Goal: Task Accomplishment & Management: Manage account settings

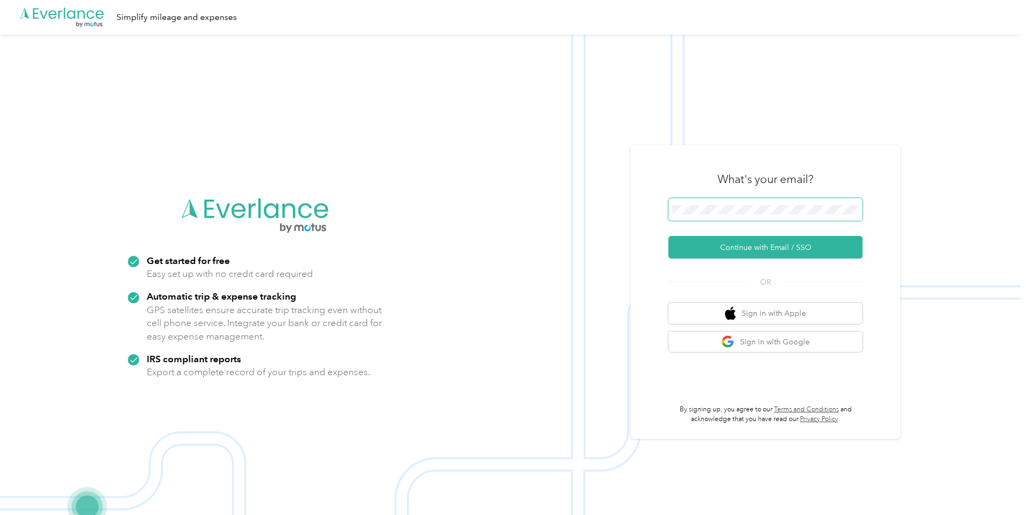
click at [739, 199] on span at bounding box center [766, 209] width 194 height 23
click at [740, 204] on span at bounding box center [766, 209] width 194 height 23
drag, startPoint x: 735, startPoint y: 253, endPoint x: 739, endPoint y: 245, distance: 8.9
click at [739, 245] on button "Continue with Email / SSO" at bounding box center [766, 247] width 194 height 23
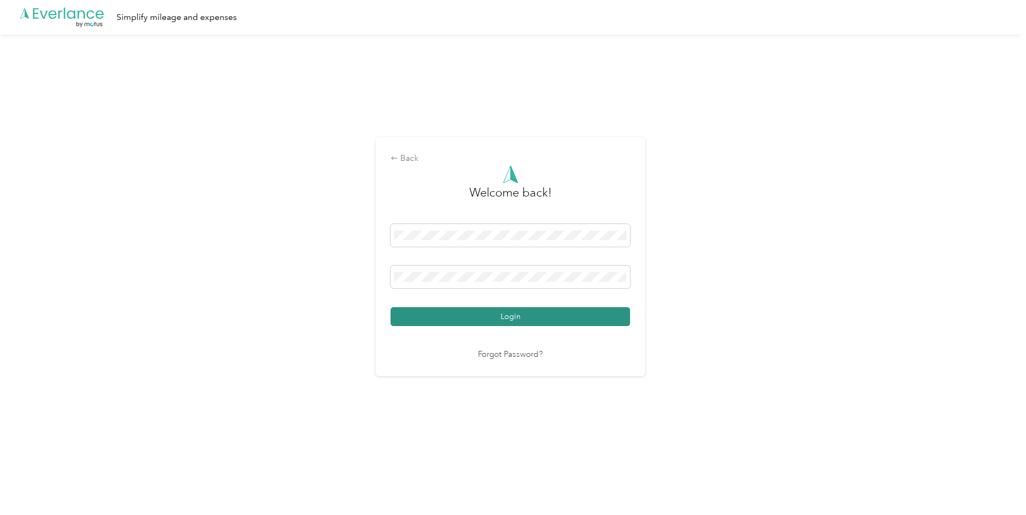
click at [479, 310] on button "Login" at bounding box center [511, 316] width 240 height 19
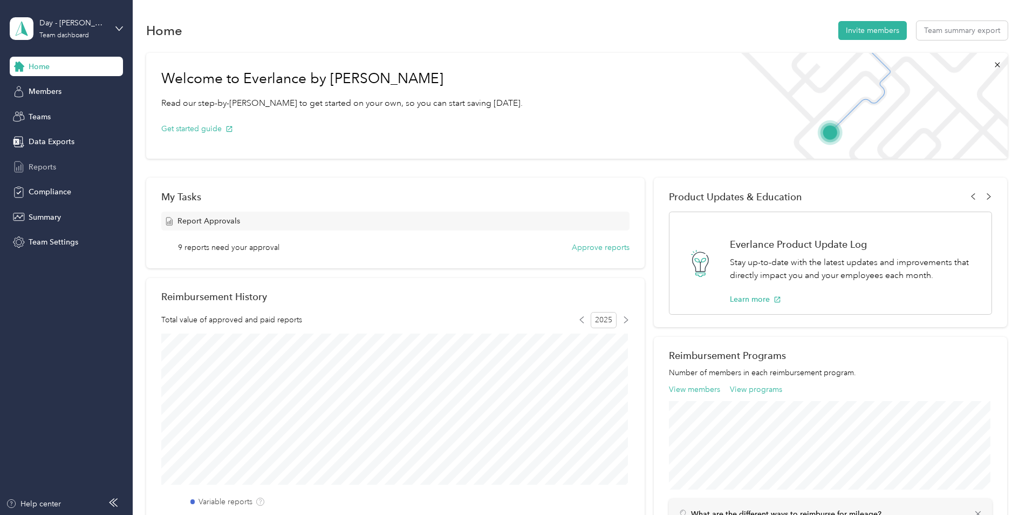
click at [38, 159] on div "Reports" at bounding box center [66, 166] width 113 height 19
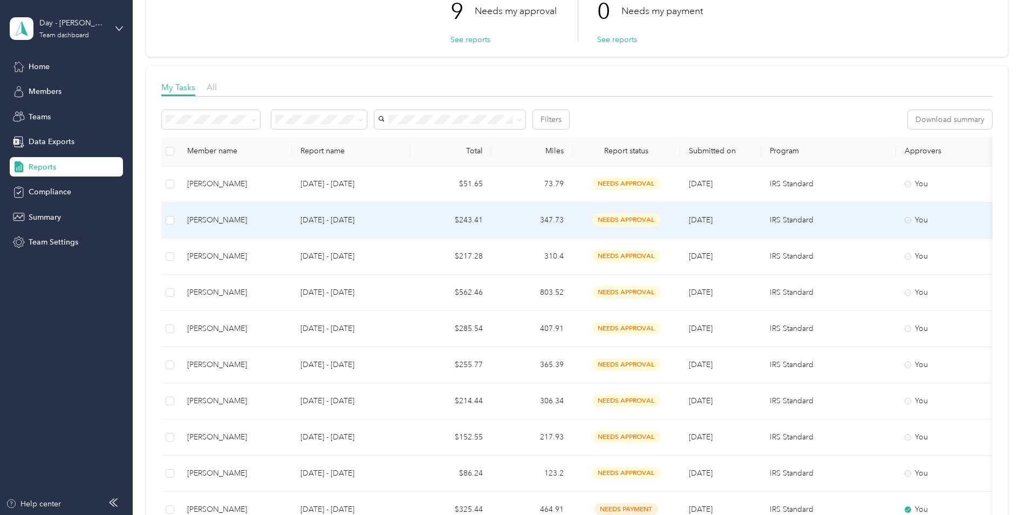
scroll to position [108, 0]
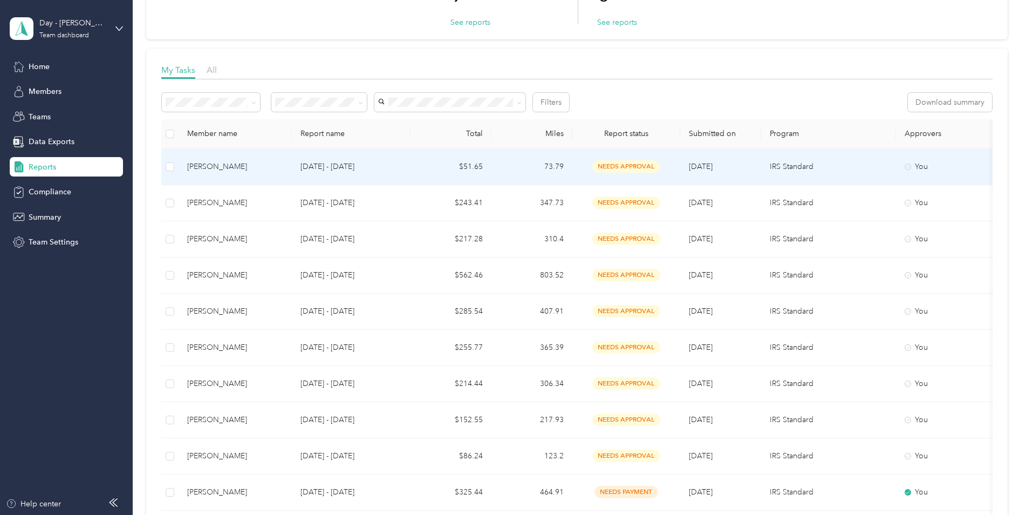
click at [349, 166] on p "[DATE] - [DATE]" at bounding box center [351, 167] width 101 height 12
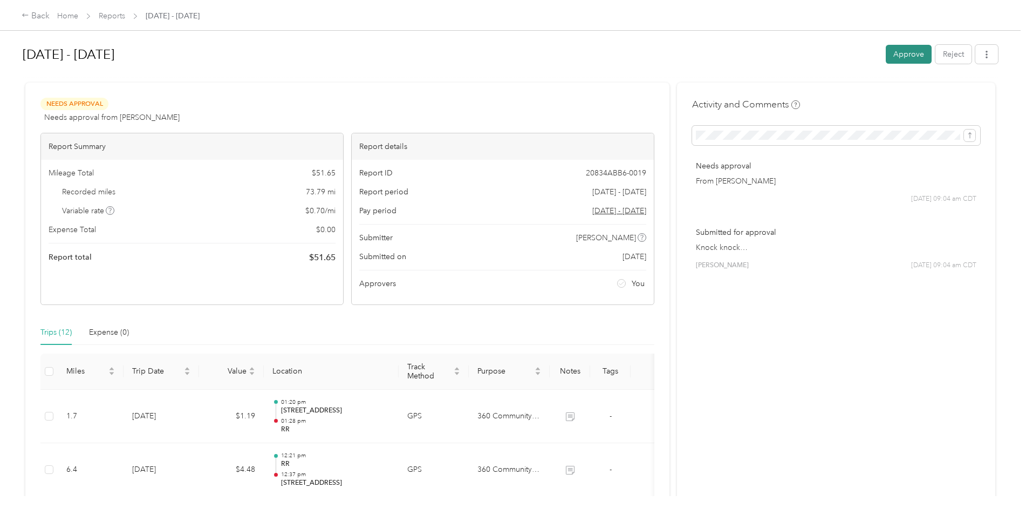
click at [898, 53] on button "Approve" at bounding box center [909, 54] width 46 height 19
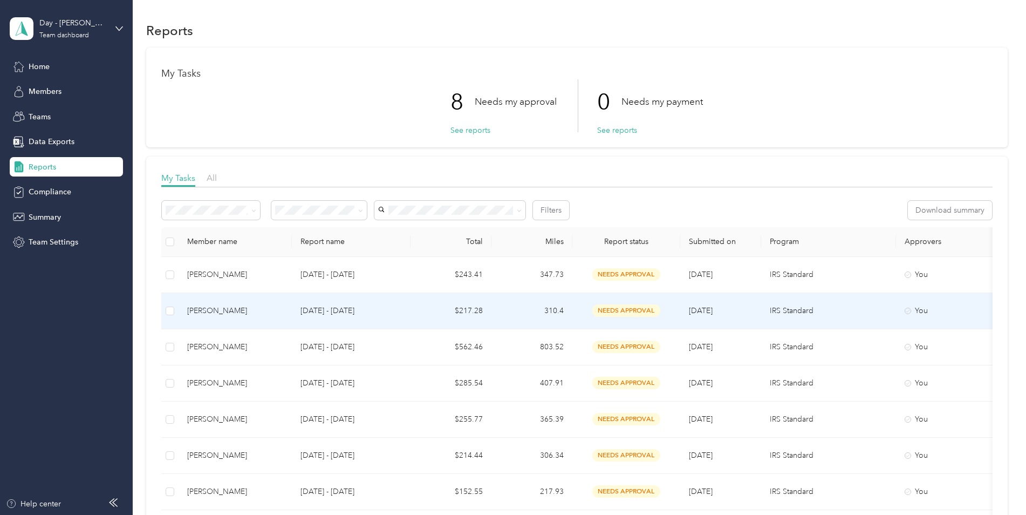
click at [474, 313] on td "$217.28" at bounding box center [451, 311] width 81 height 36
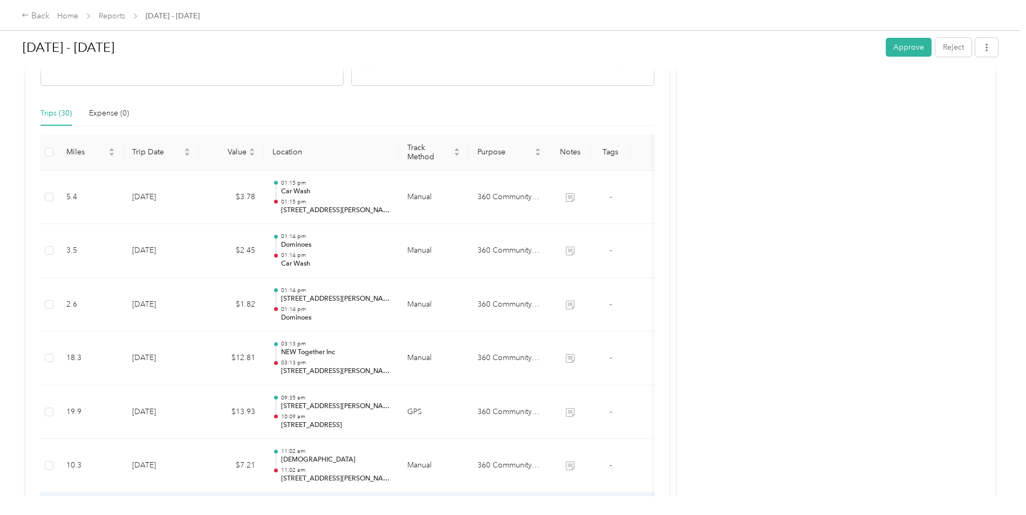
scroll to position [216, 0]
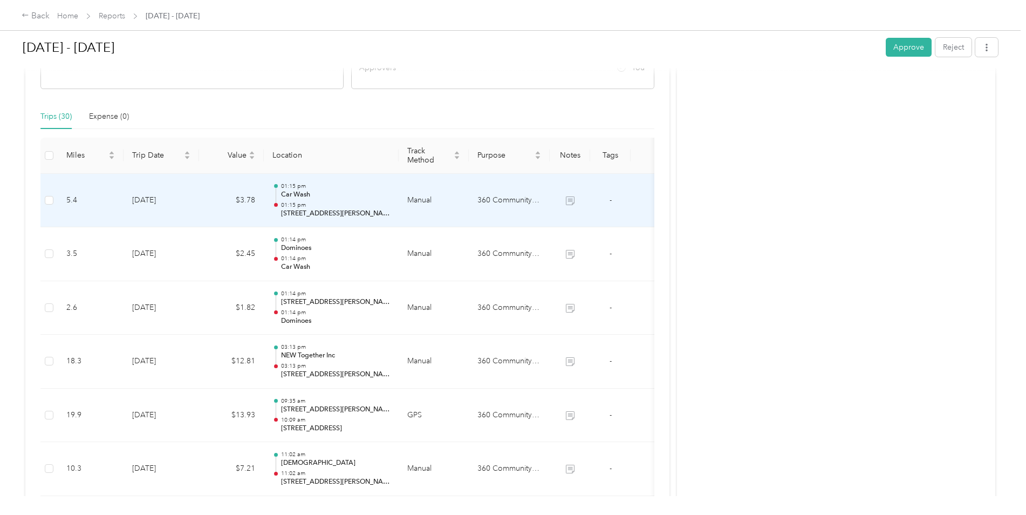
click at [304, 194] on p "Car Wash" at bounding box center [335, 195] width 109 height 10
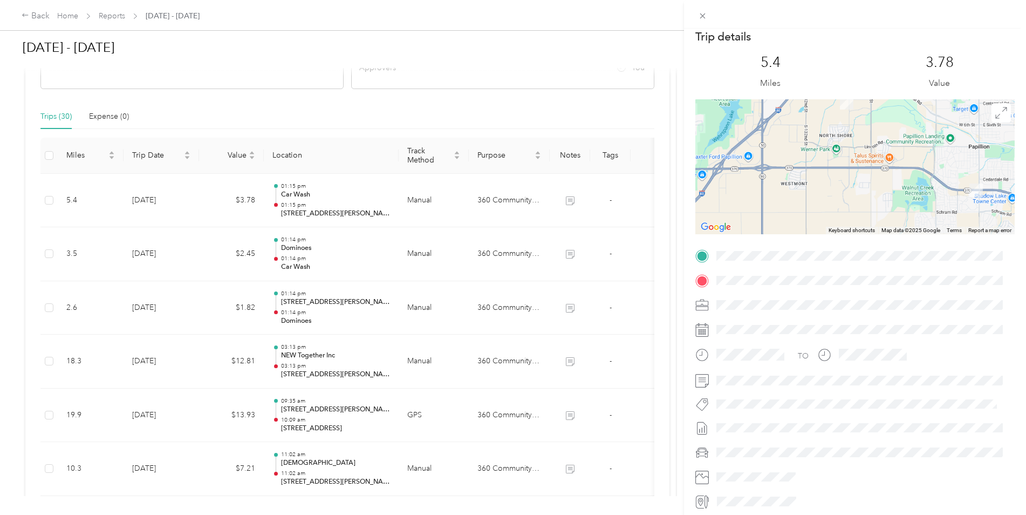
scroll to position [0, 0]
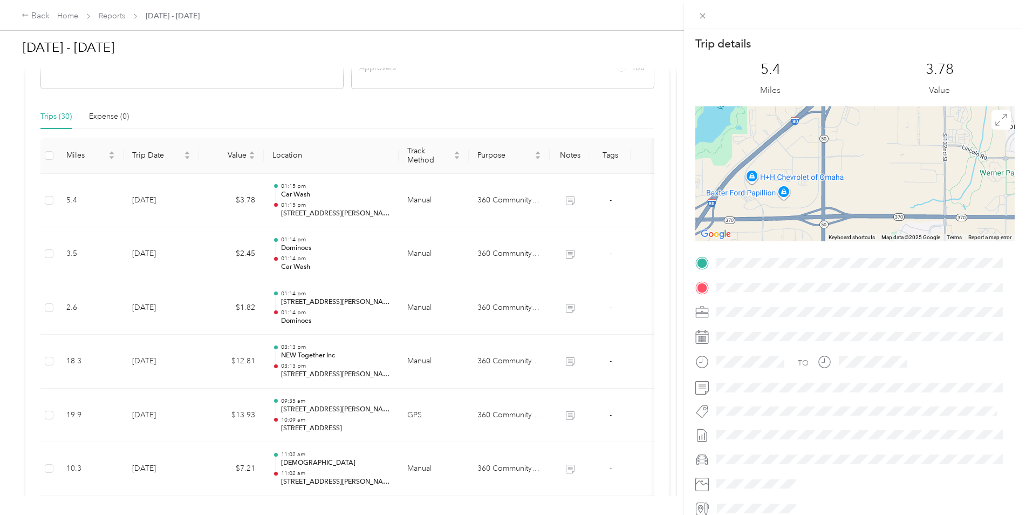
click at [508, 261] on div "Trip details This trip cannot be edited because it is either under review, appr…" at bounding box center [513, 257] width 1026 height 515
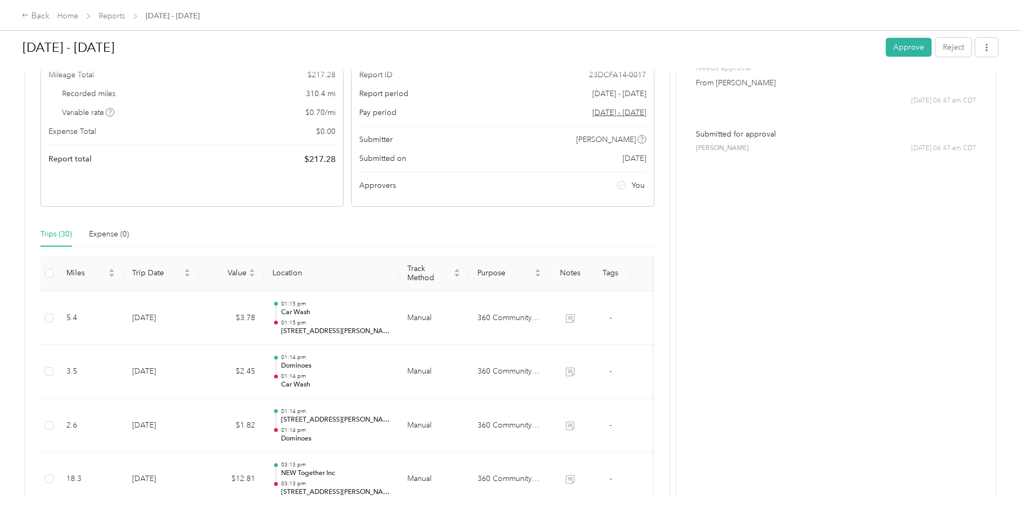
scroll to position [108, 0]
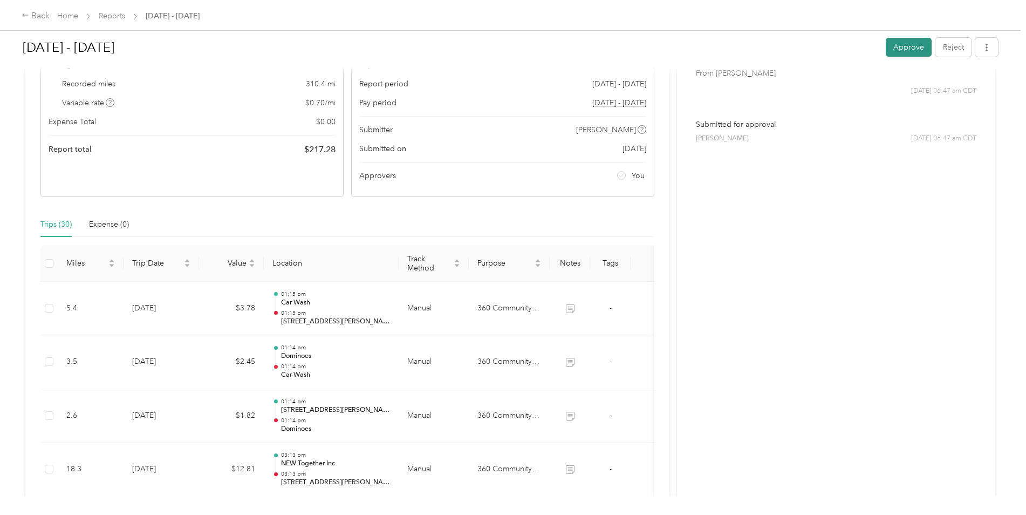
click at [903, 48] on button "Approve" at bounding box center [909, 47] width 46 height 19
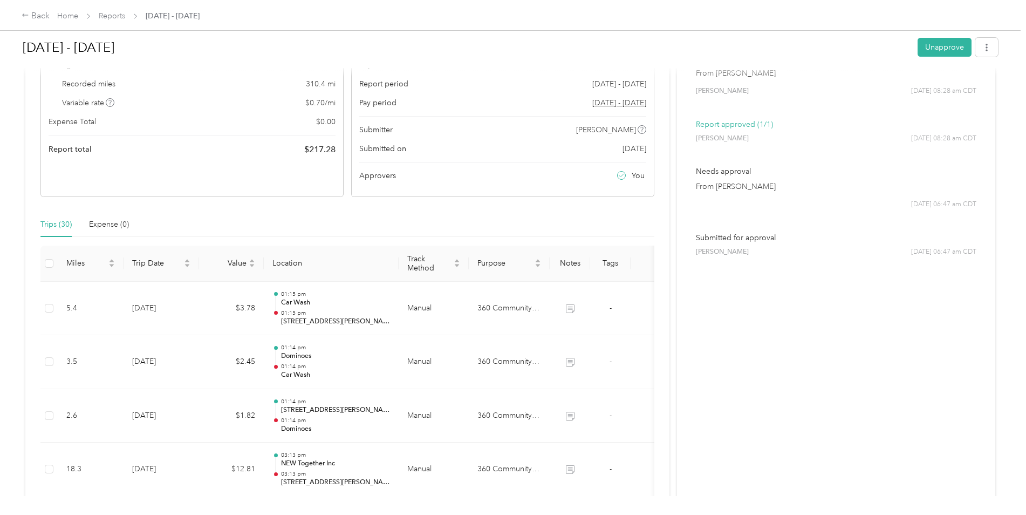
scroll to position [0, 0]
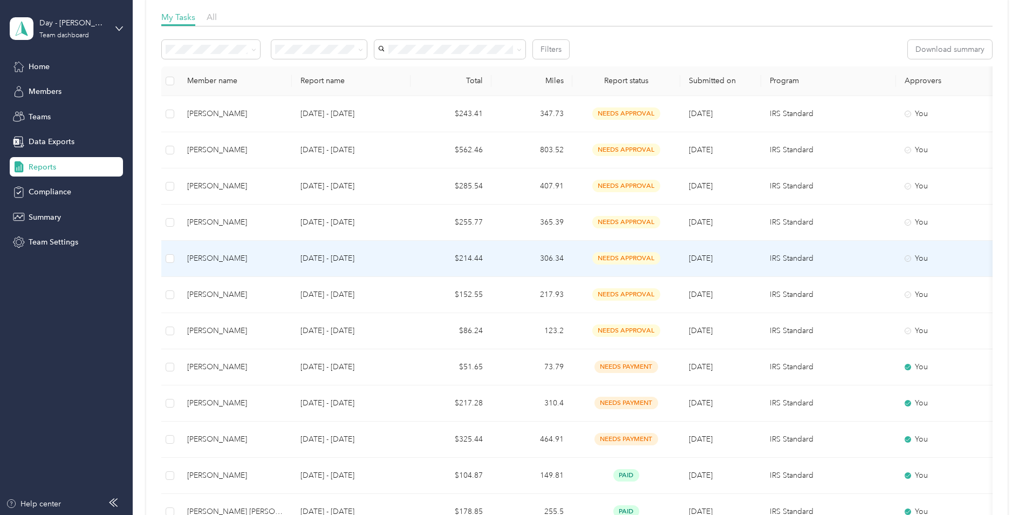
scroll to position [162, 0]
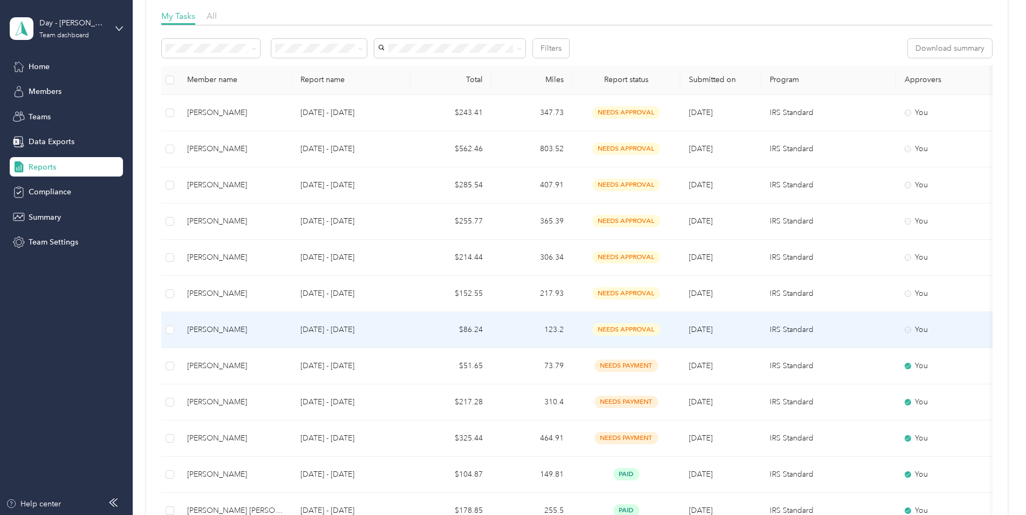
click at [202, 330] on div "[PERSON_NAME]" at bounding box center [235, 330] width 96 height 12
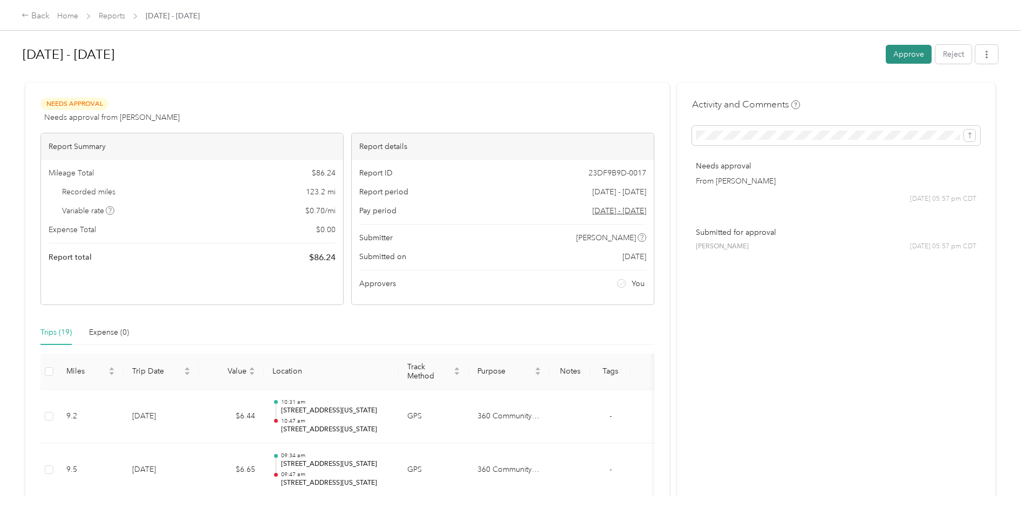
click at [898, 56] on button "Approve" at bounding box center [909, 54] width 46 height 19
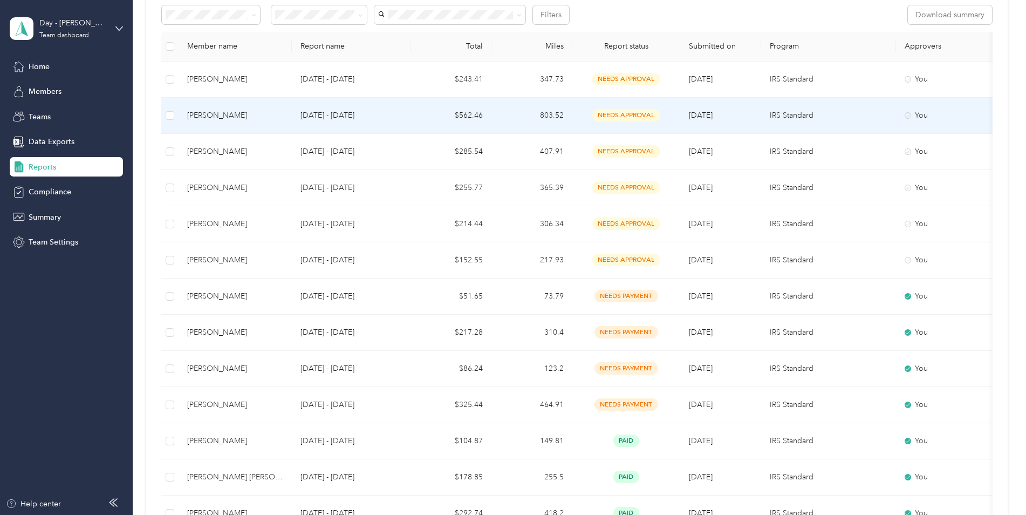
scroll to position [216, 0]
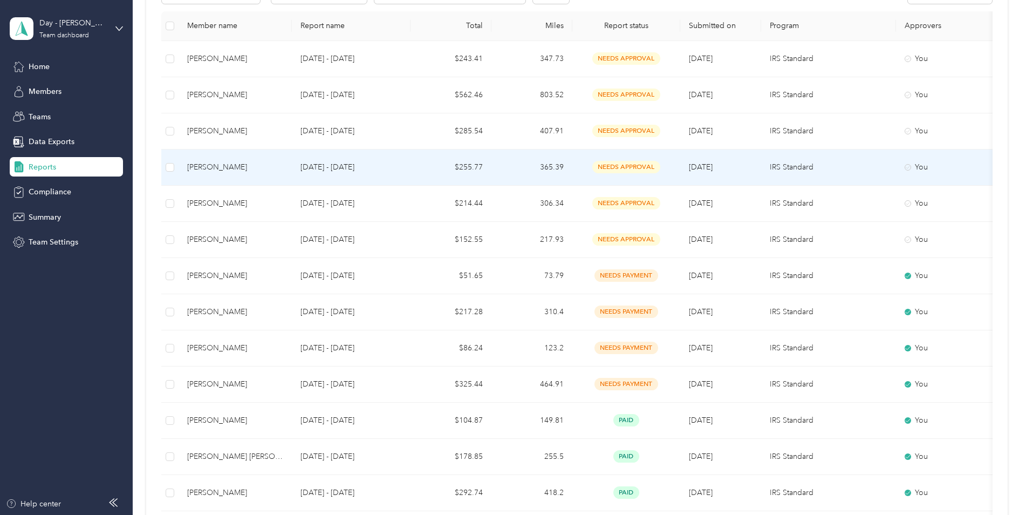
click at [479, 166] on td "$255.77" at bounding box center [451, 167] width 81 height 36
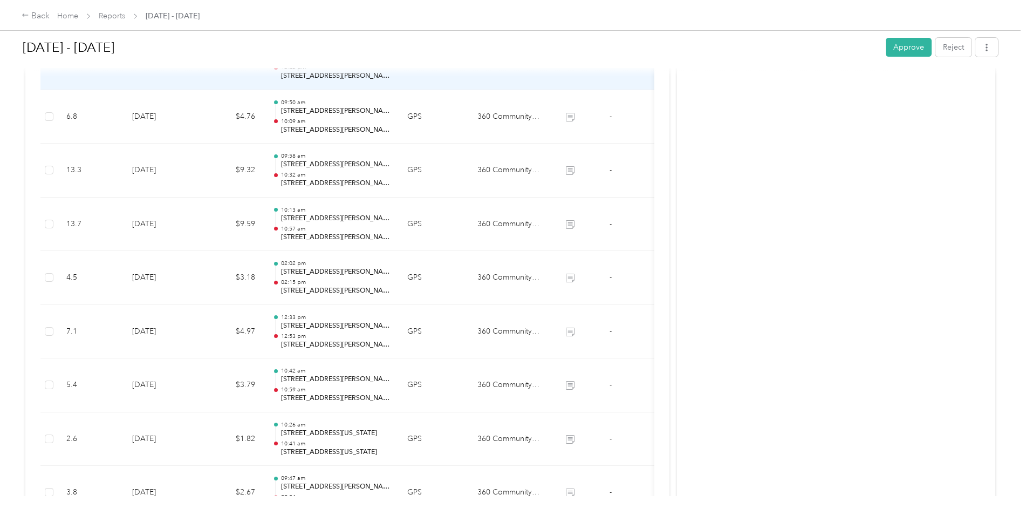
scroll to position [2105, 0]
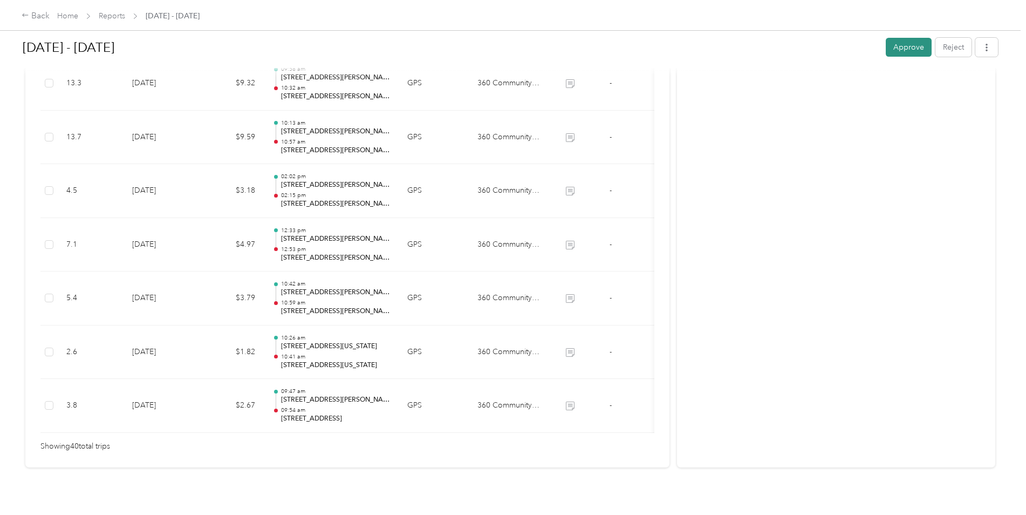
click at [901, 45] on button "Approve" at bounding box center [909, 47] width 46 height 19
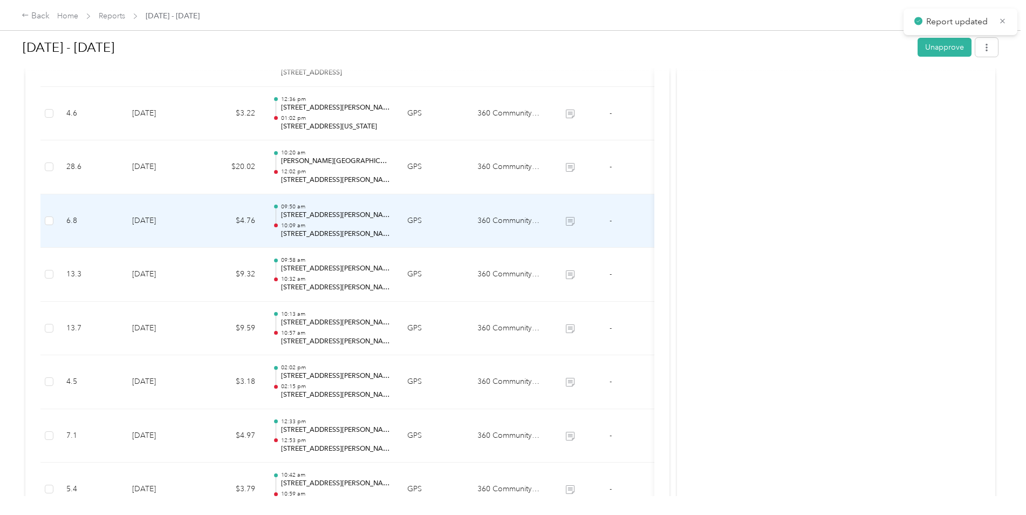
scroll to position [1727, 0]
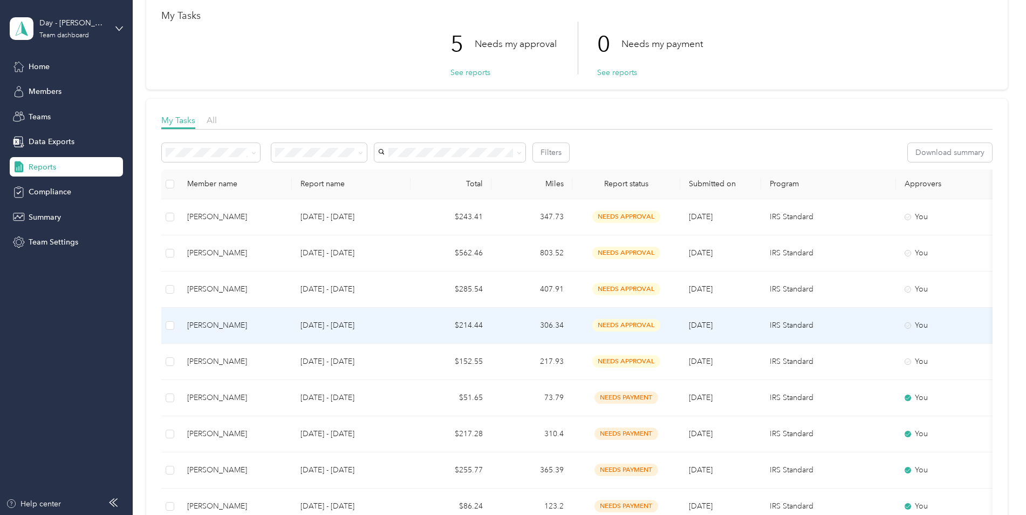
scroll to position [162, 0]
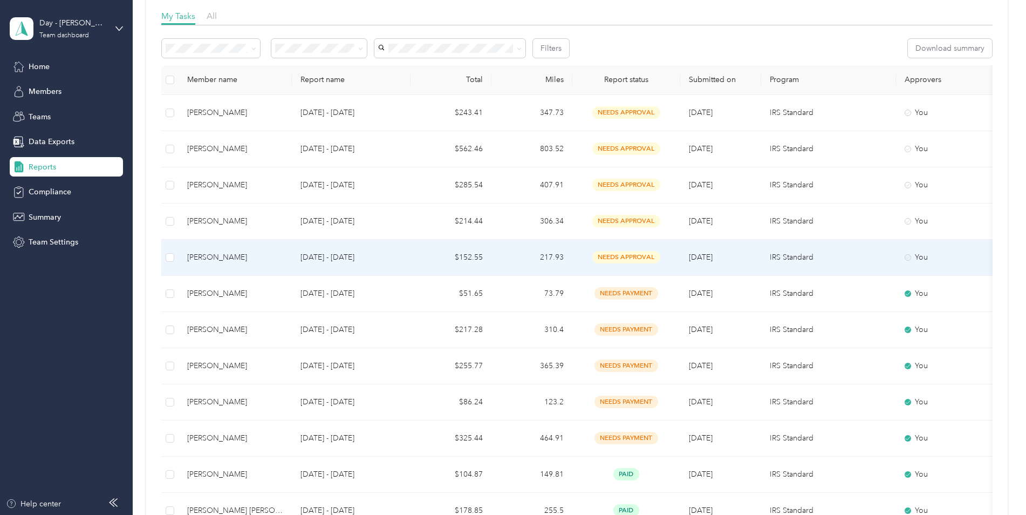
click at [478, 260] on td "$152.55" at bounding box center [451, 258] width 81 height 36
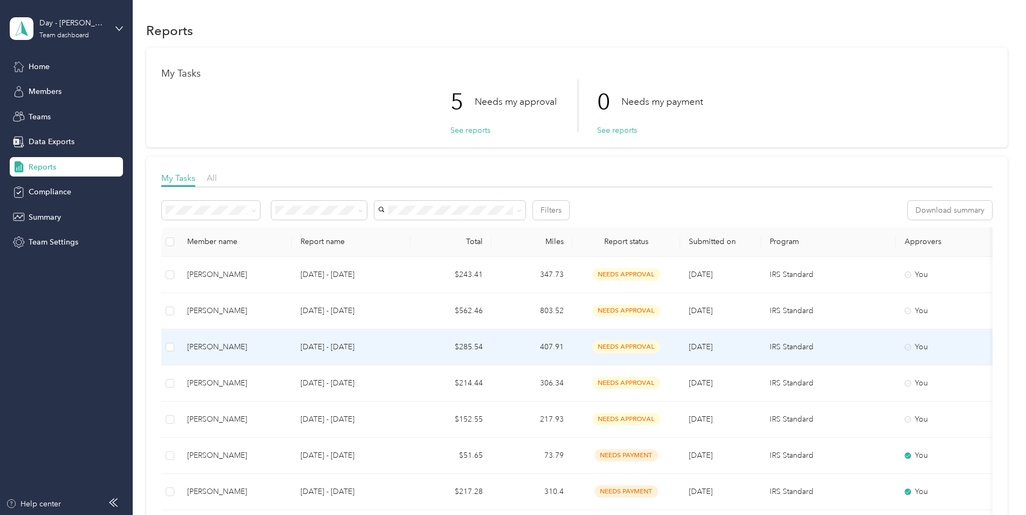
click at [338, 347] on p "[DATE] - [DATE]" at bounding box center [351, 347] width 101 height 12
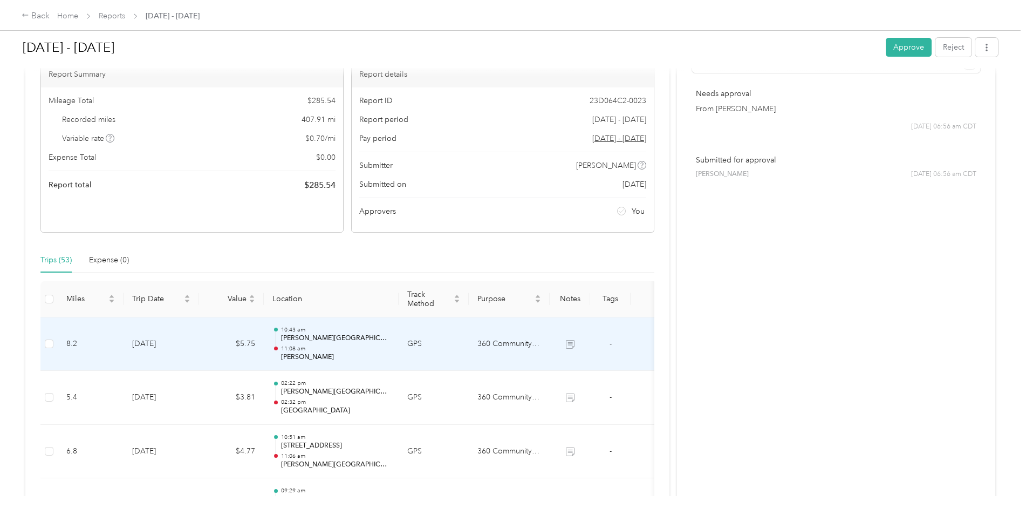
scroll to position [216, 0]
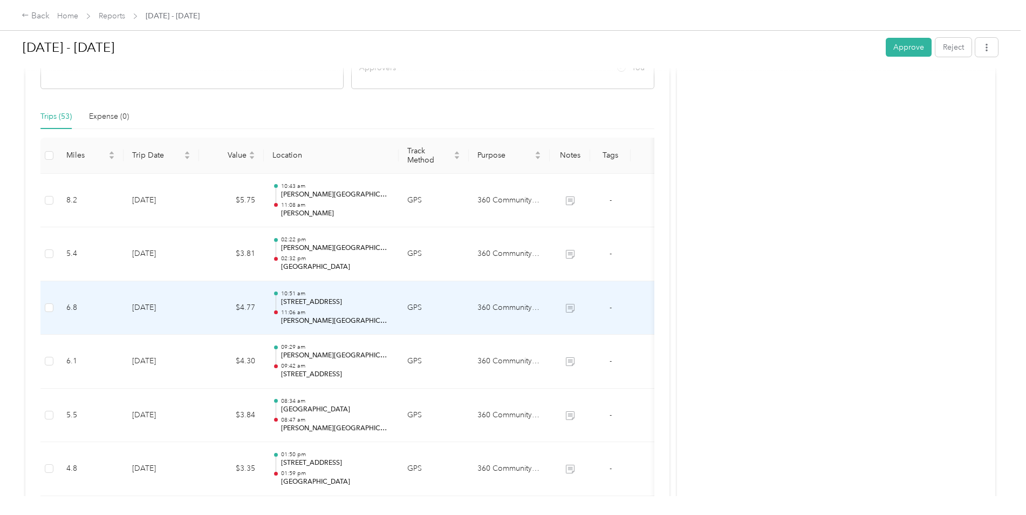
click at [317, 316] on p "[PERSON_NAME][GEOGRAPHIC_DATA]" at bounding box center [335, 321] width 109 height 10
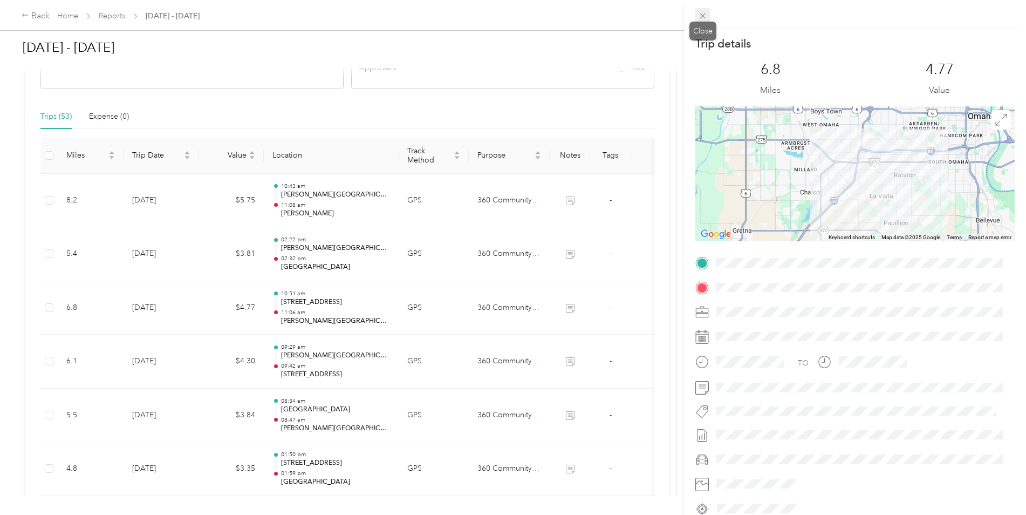
click at [703, 15] on icon at bounding box center [702, 15] width 9 height 9
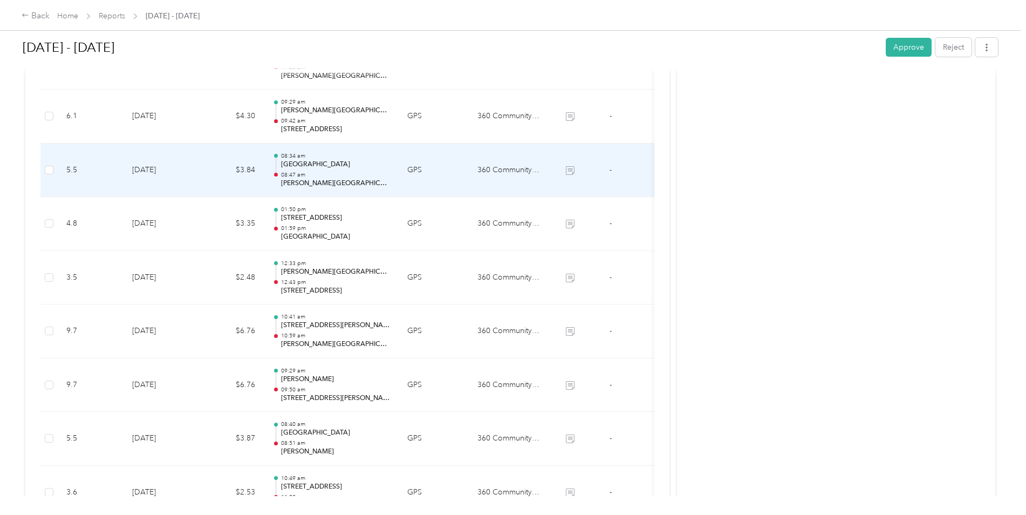
scroll to position [486, 0]
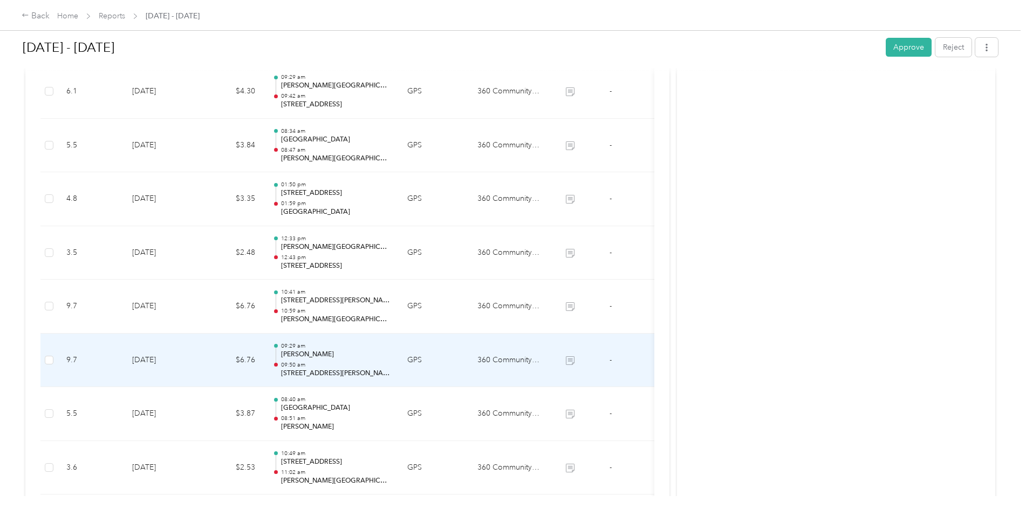
click at [296, 350] on p "[PERSON_NAME]" at bounding box center [335, 355] width 109 height 10
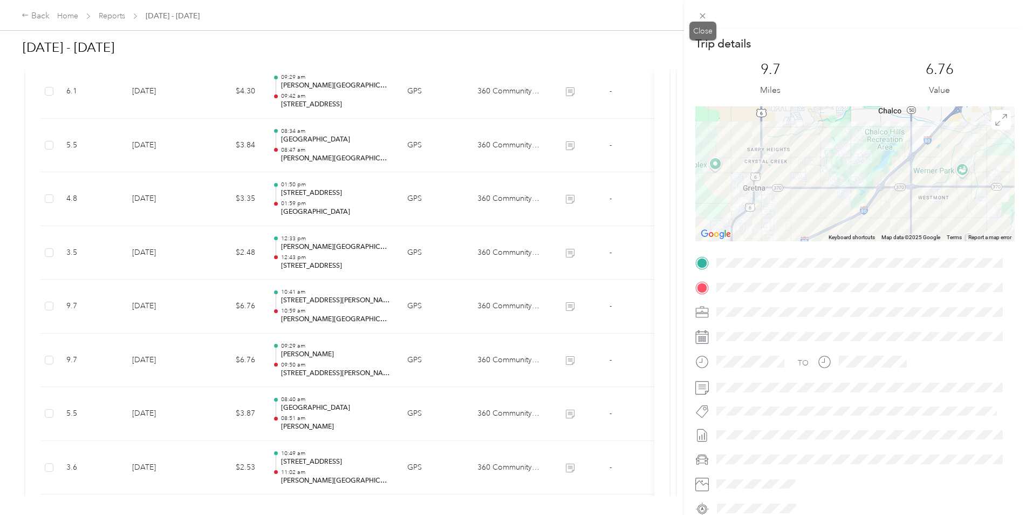
drag, startPoint x: 701, startPoint y: 12, endPoint x: 568, endPoint y: 118, distance: 169.7
click at [701, 13] on icon at bounding box center [702, 15] width 9 height 9
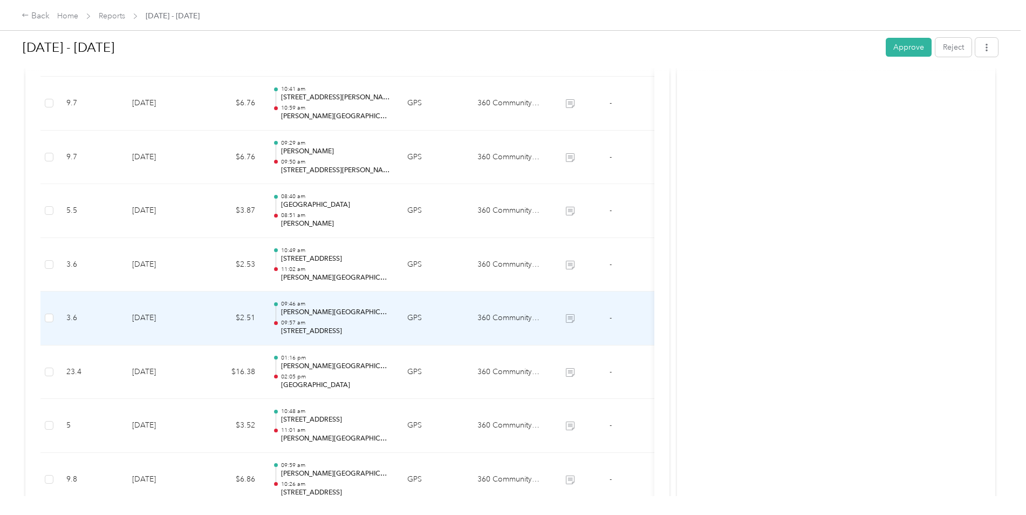
scroll to position [702, 0]
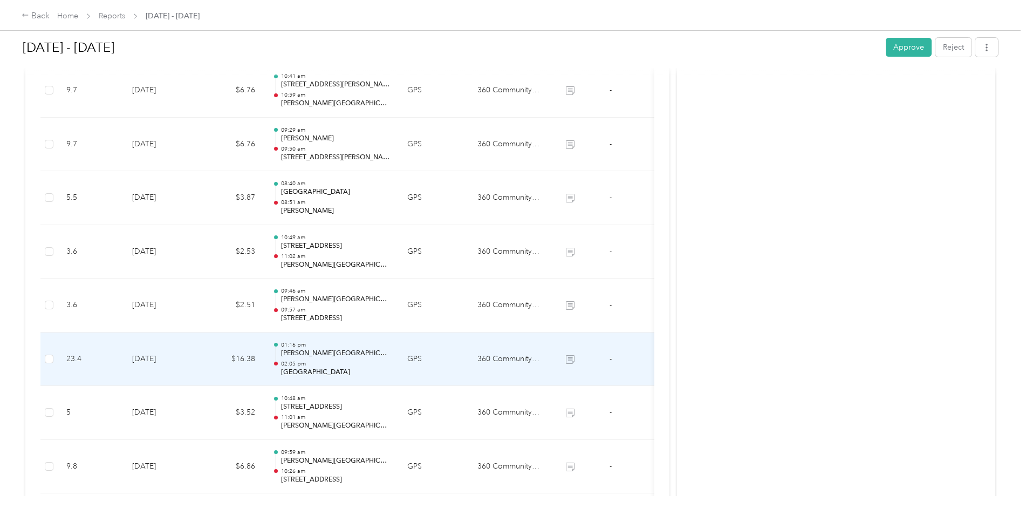
click at [312, 365] on p "02:05 pm" at bounding box center [335, 364] width 109 height 8
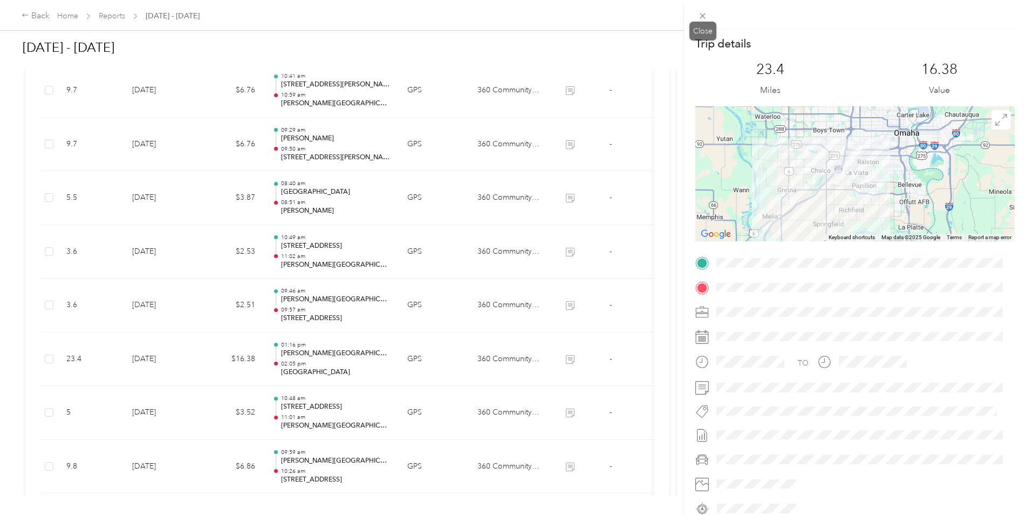
drag, startPoint x: 706, startPoint y: 15, endPoint x: 601, endPoint y: 38, distance: 107.1
click at [705, 15] on icon at bounding box center [702, 15] width 9 height 9
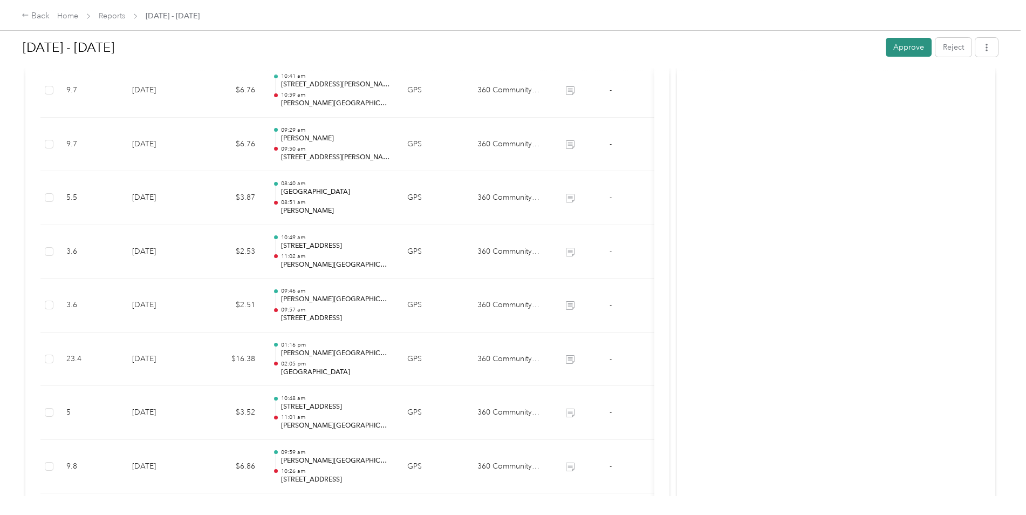
click at [900, 47] on button "Approve" at bounding box center [909, 47] width 46 height 19
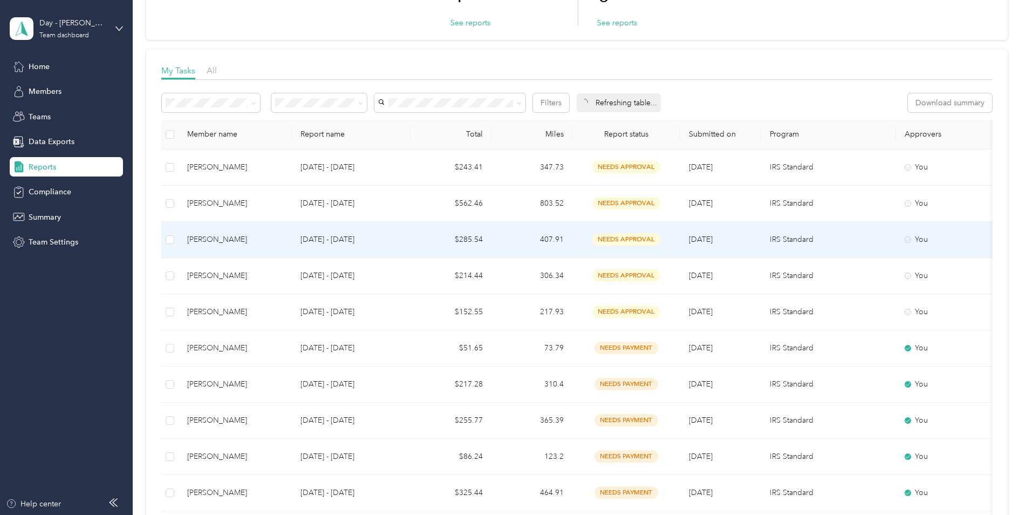
scroll to position [108, 0]
click at [342, 239] on p "[DATE] - [DATE]" at bounding box center [351, 239] width 101 height 12
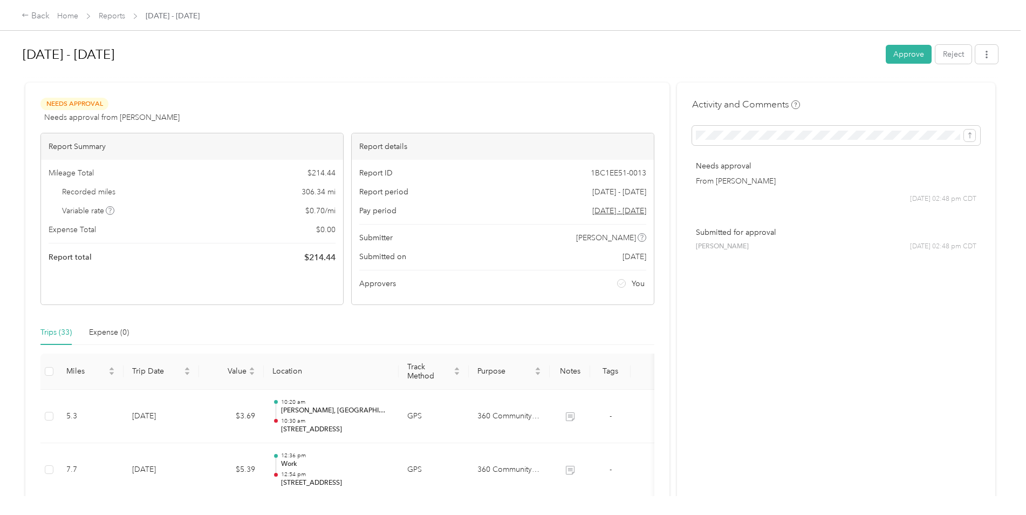
scroll to position [270, 0]
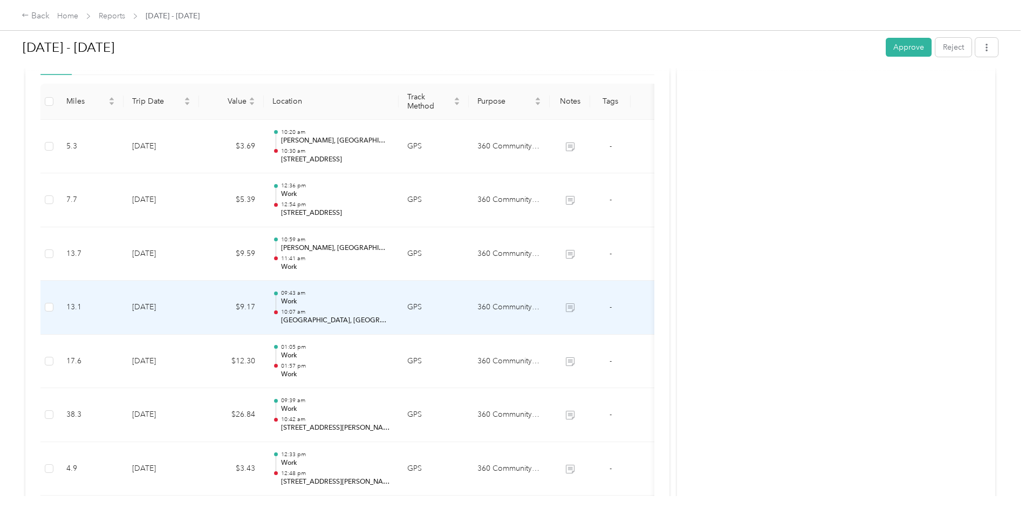
click at [316, 324] on p "[GEOGRAPHIC_DATA], [GEOGRAPHIC_DATA], [GEOGRAPHIC_DATA], [GEOGRAPHIC_DATA], [US…" at bounding box center [335, 321] width 109 height 10
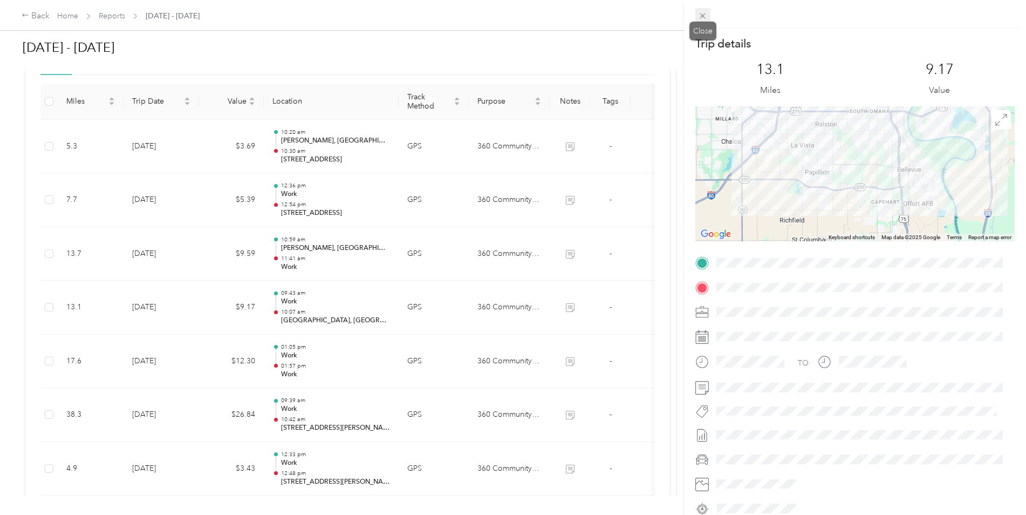
click at [708, 13] on span at bounding box center [703, 15] width 15 height 15
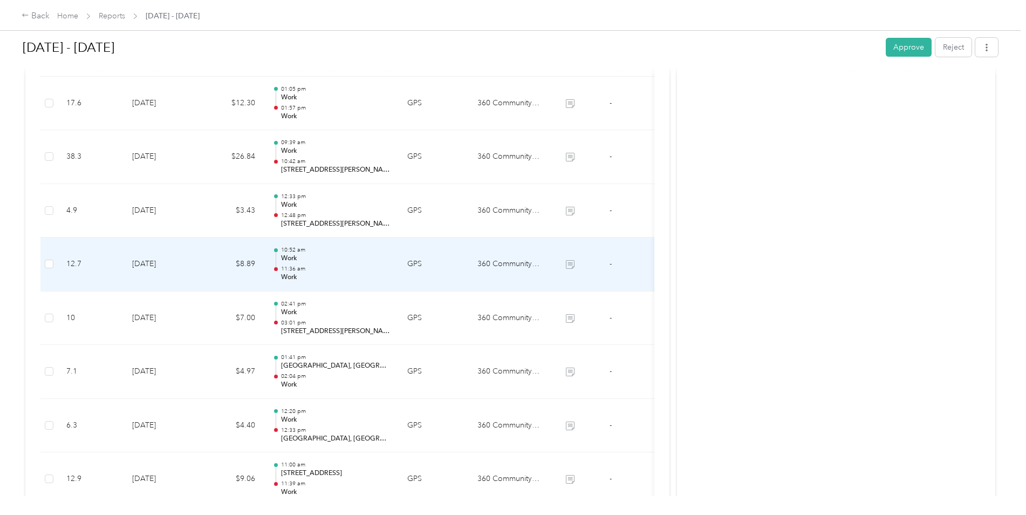
scroll to position [540, 0]
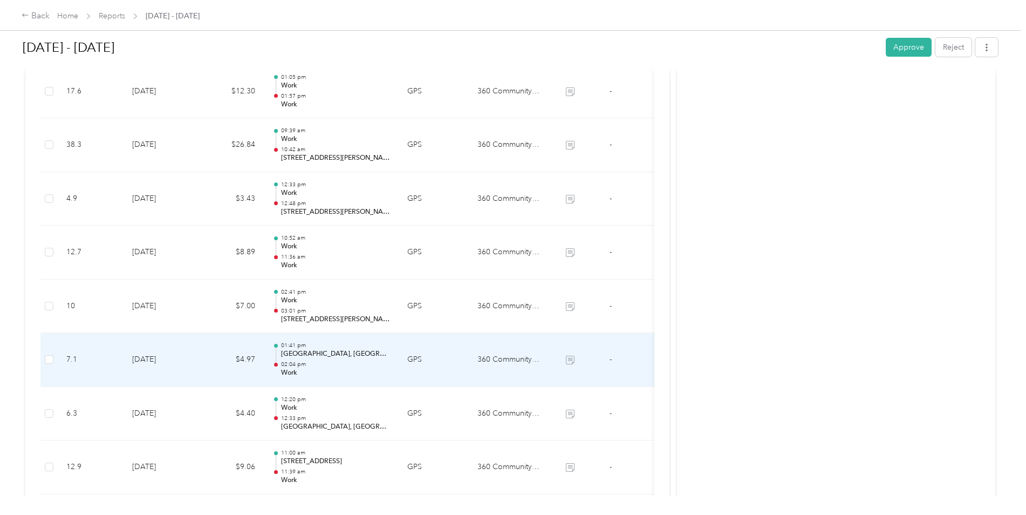
click at [304, 358] on p "[GEOGRAPHIC_DATA], [GEOGRAPHIC_DATA], [GEOGRAPHIC_DATA]" at bounding box center [335, 354] width 109 height 10
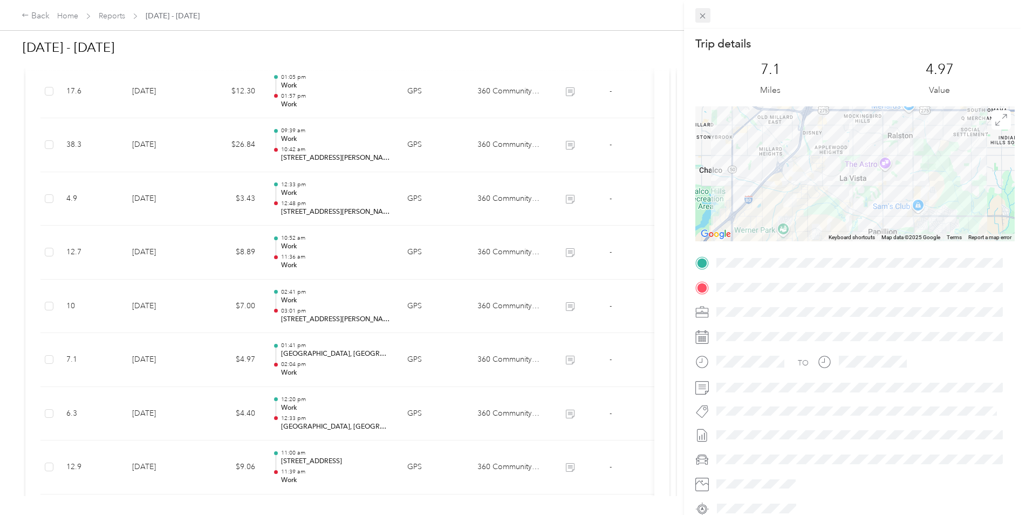
click at [700, 11] on icon at bounding box center [702, 15] width 9 height 9
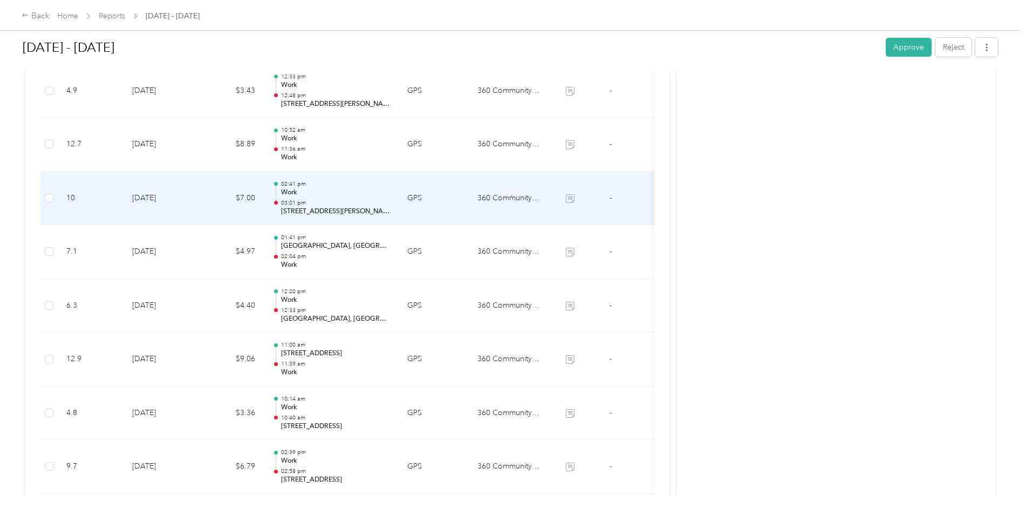
scroll to position [809, 0]
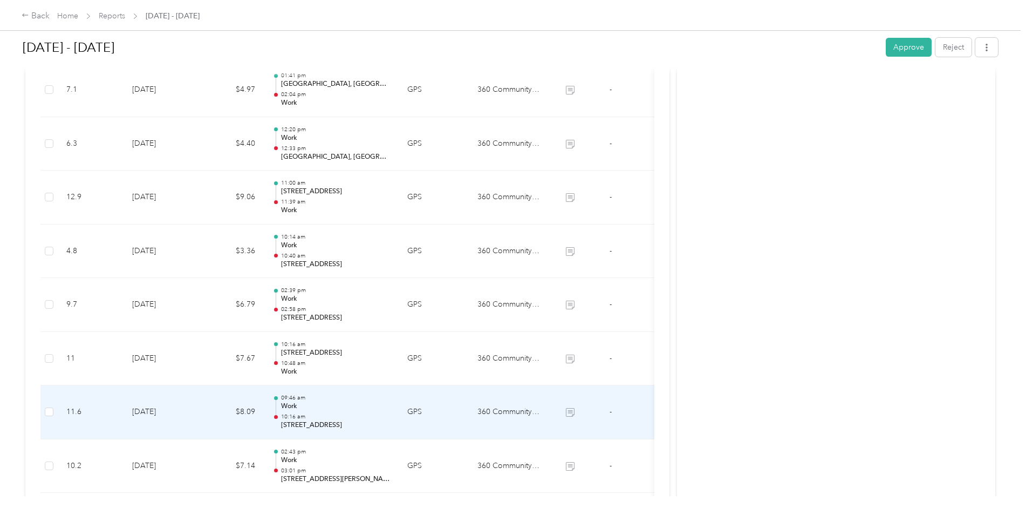
click at [323, 416] on p "10:16 am" at bounding box center [335, 417] width 109 height 8
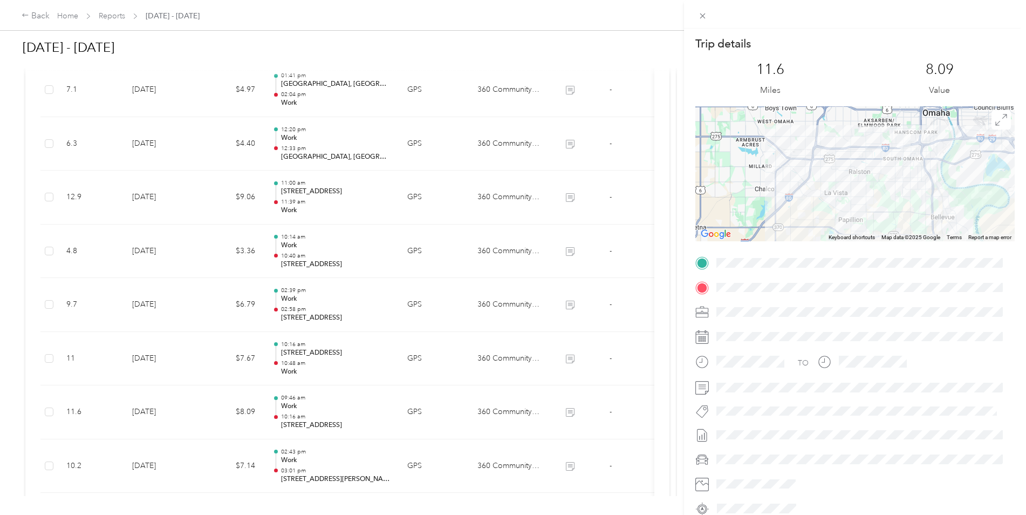
click at [396, 412] on div "Trip details This trip cannot be edited because it is either under review, appr…" at bounding box center [513, 257] width 1026 height 515
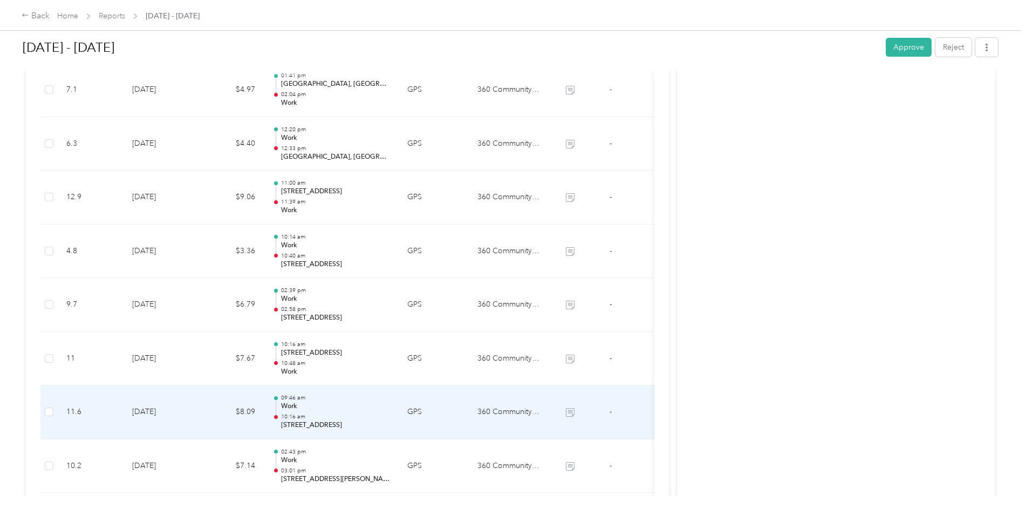
click at [373, 414] on p "10:16 am" at bounding box center [335, 417] width 109 height 8
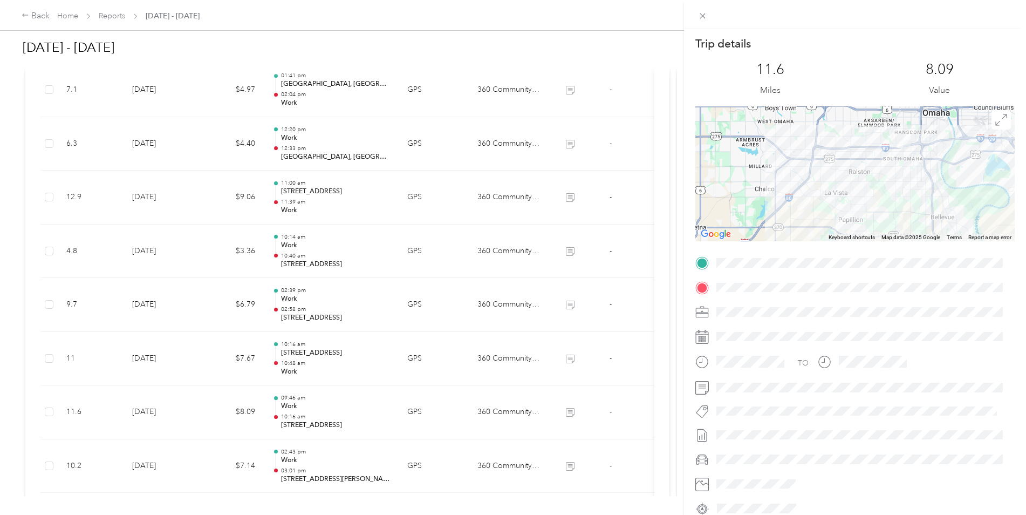
click at [394, 485] on div "Trip details This trip cannot be edited because it is either under review, appr…" at bounding box center [513, 257] width 1026 height 515
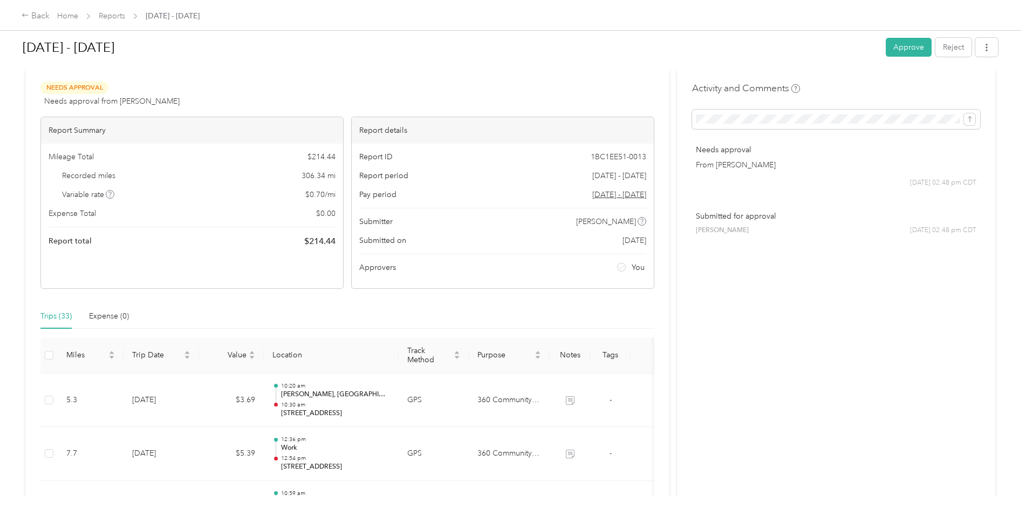
scroll to position [0, 0]
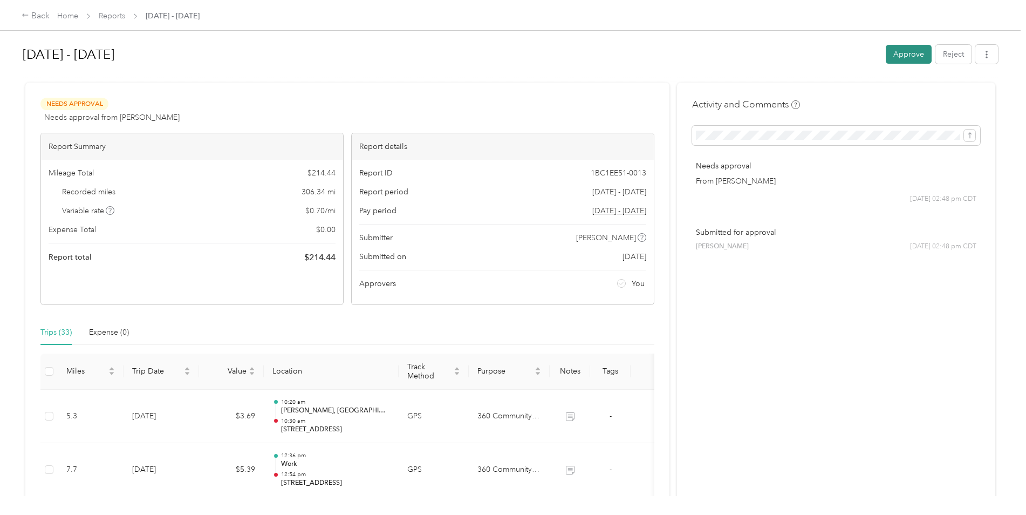
click at [899, 48] on button "Approve" at bounding box center [909, 54] width 46 height 19
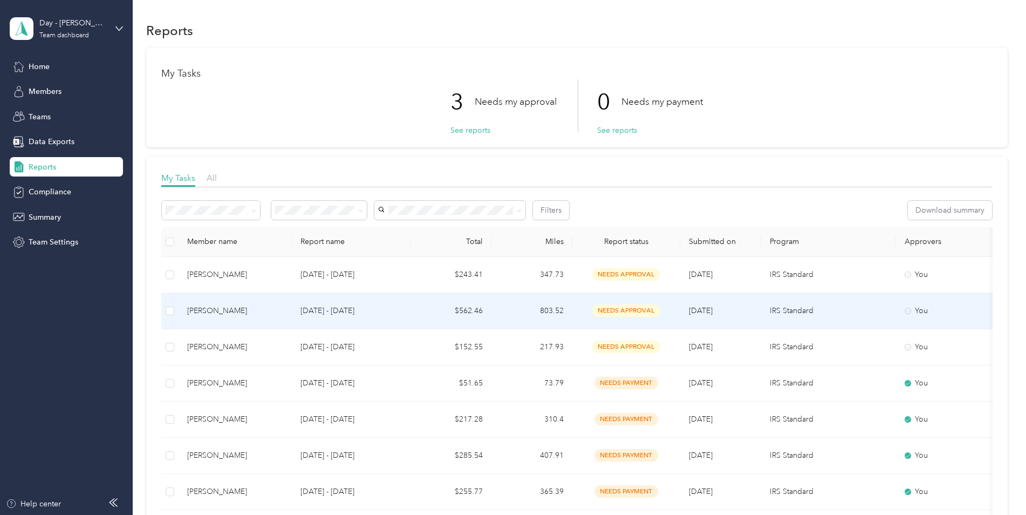
click at [339, 309] on p "[DATE] - [DATE]" at bounding box center [351, 311] width 101 height 12
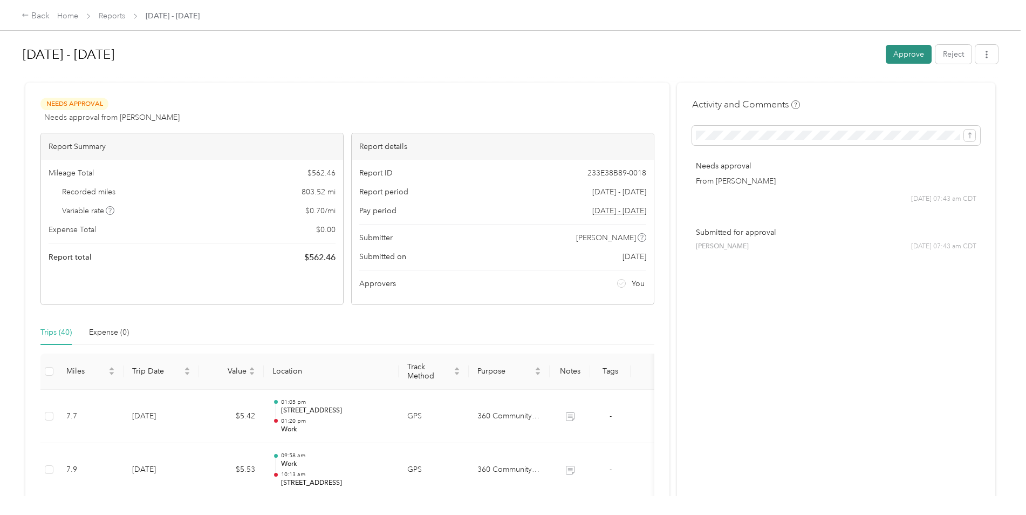
click at [902, 52] on button "Approve" at bounding box center [909, 54] width 46 height 19
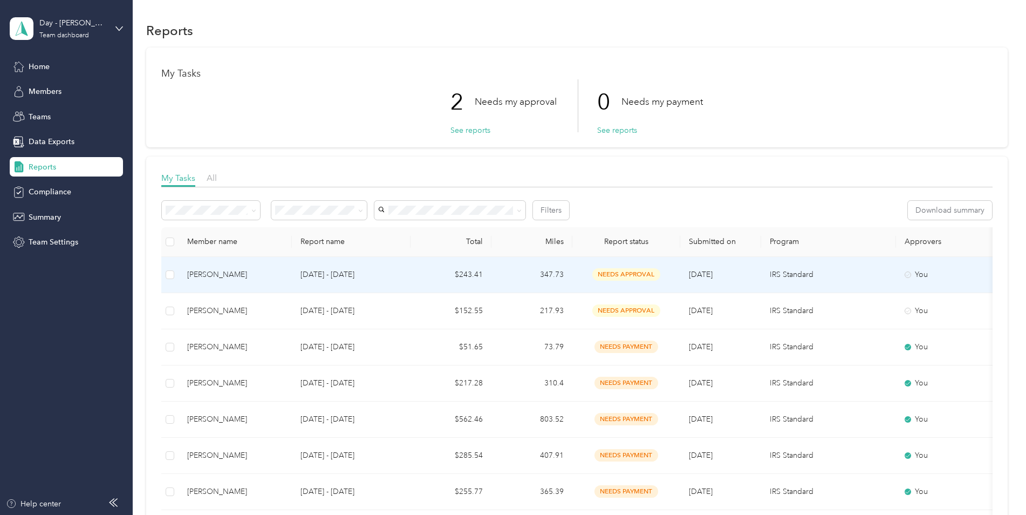
click at [467, 273] on td "$243.41" at bounding box center [451, 275] width 81 height 36
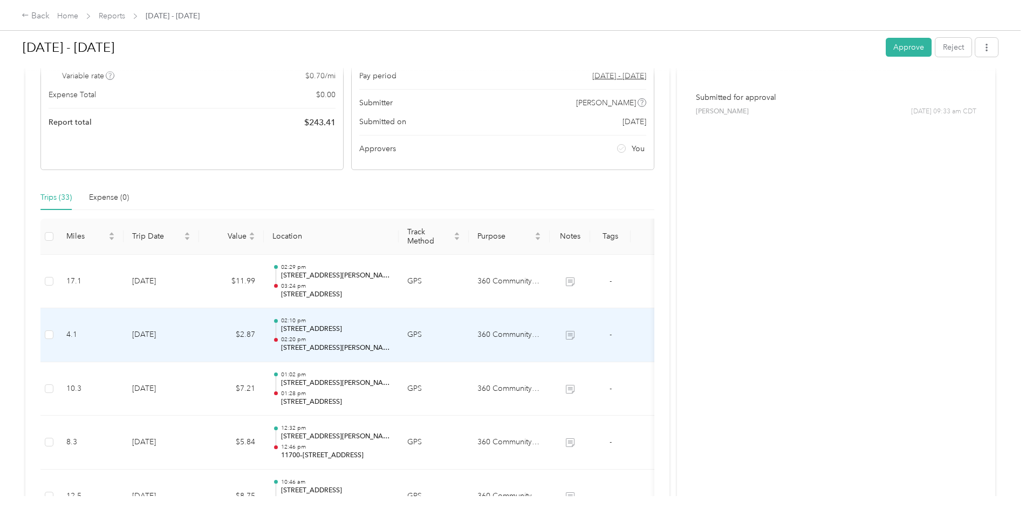
scroll to position [162, 0]
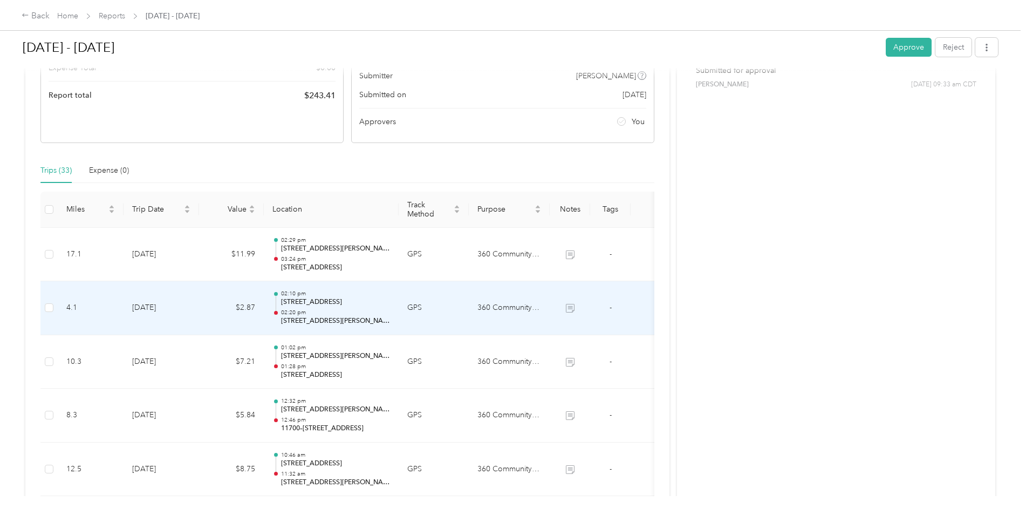
click at [305, 316] on p "[STREET_ADDRESS][PERSON_NAME]" at bounding box center [335, 321] width 109 height 10
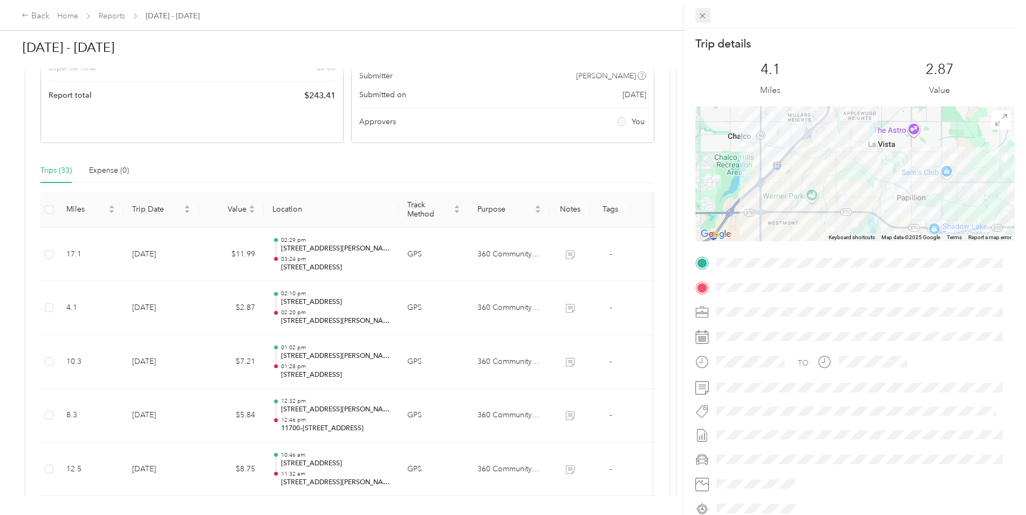
click at [705, 14] on icon at bounding box center [702, 15] width 5 height 5
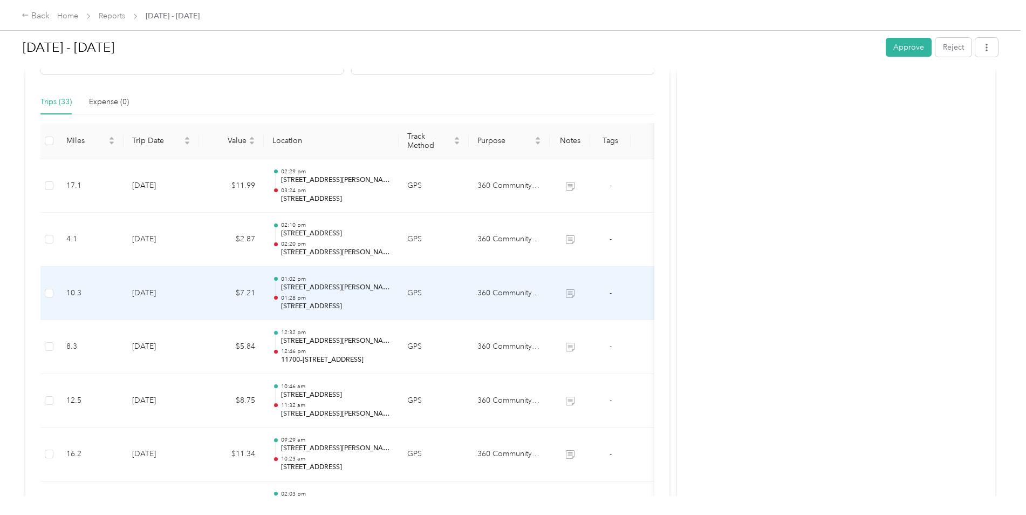
scroll to position [486, 0]
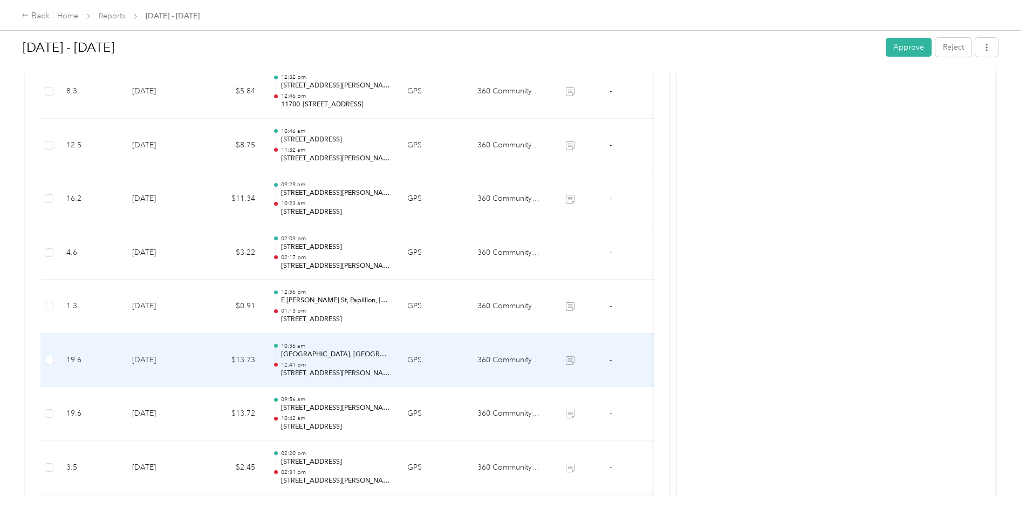
click at [338, 350] on p "[GEOGRAPHIC_DATA], [GEOGRAPHIC_DATA], [GEOGRAPHIC_DATA]" at bounding box center [335, 355] width 109 height 10
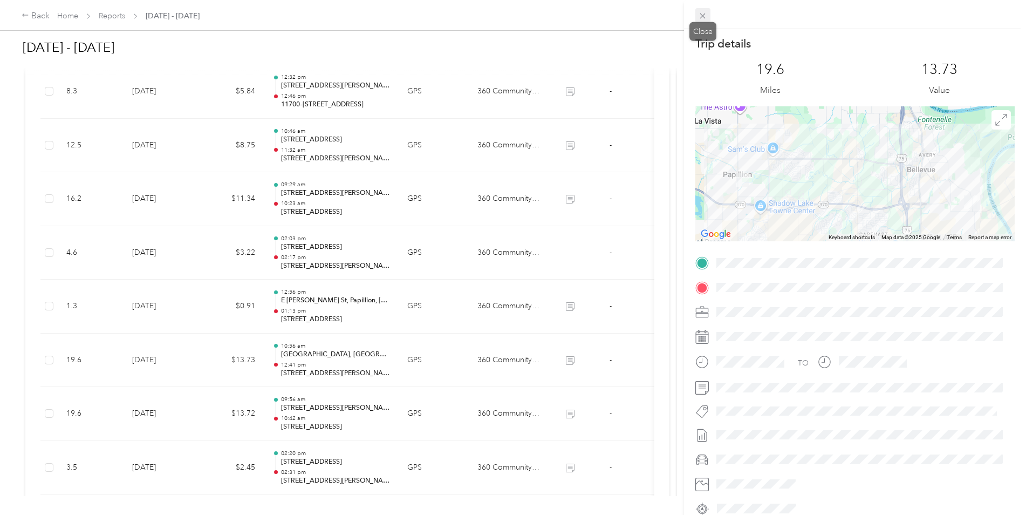
click at [704, 12] on icon at bounding box center [702, 15] width 9 height 9
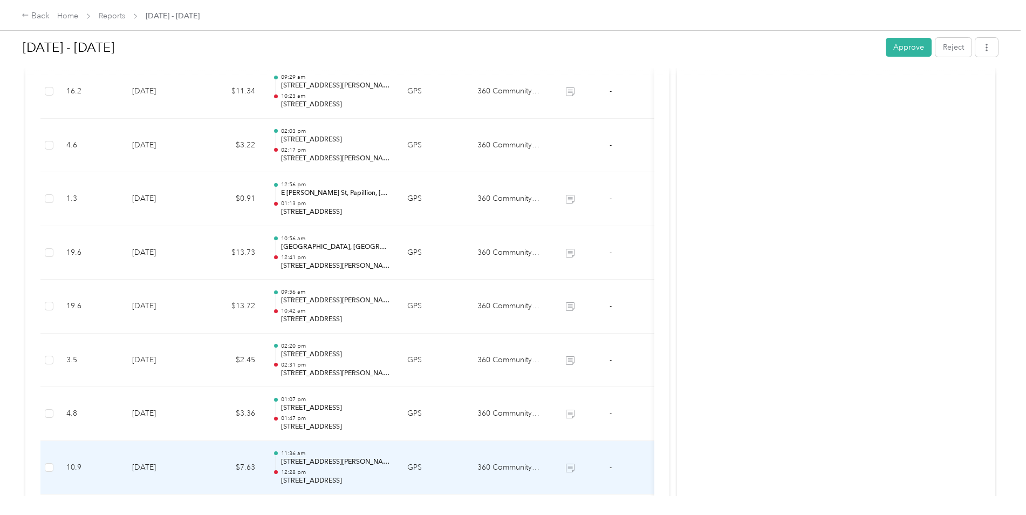
scroll to position [809, 0]
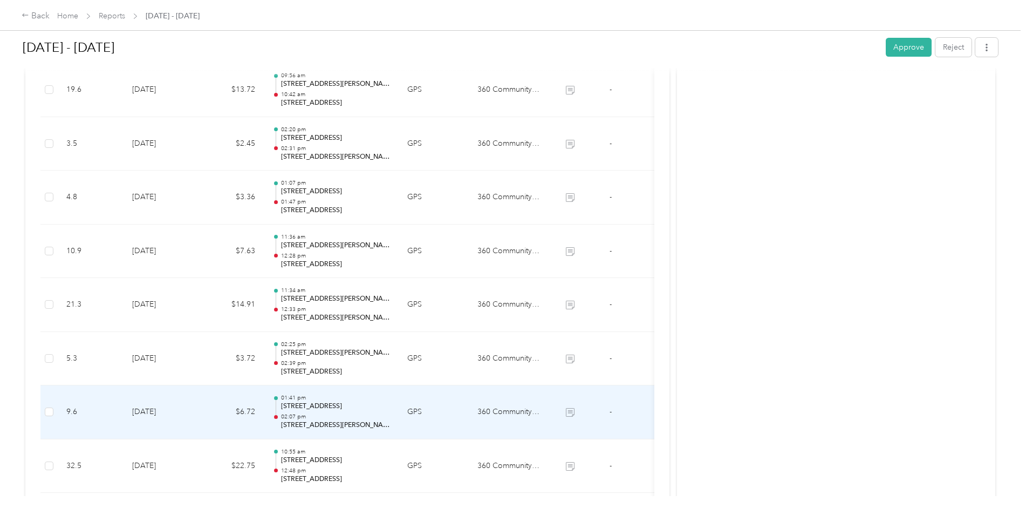
click at [341, 407] on p "[STREET_ADDRESS]" at bounding box center [335, 406] width 109 height 10
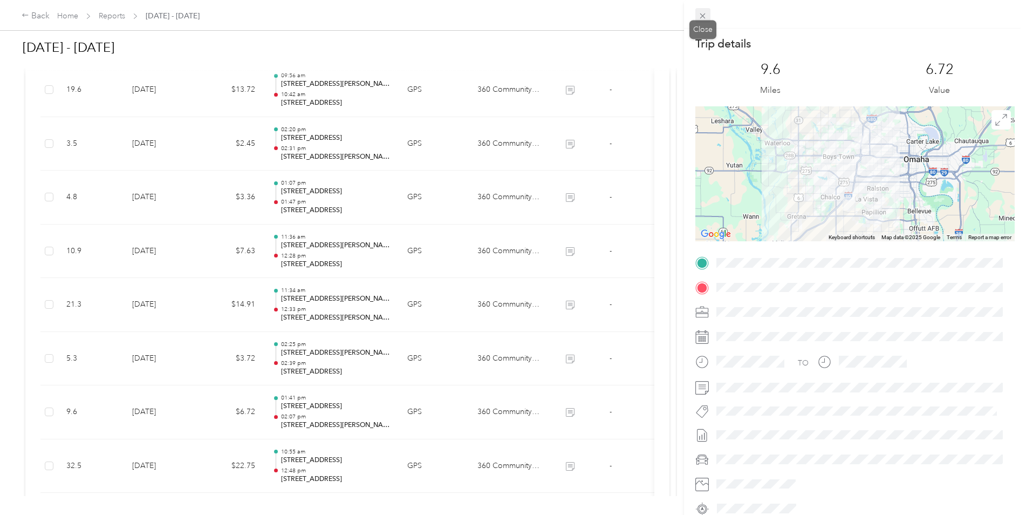
click at [701, 11] on span at bounding box center [703, 15] width 15 height 15
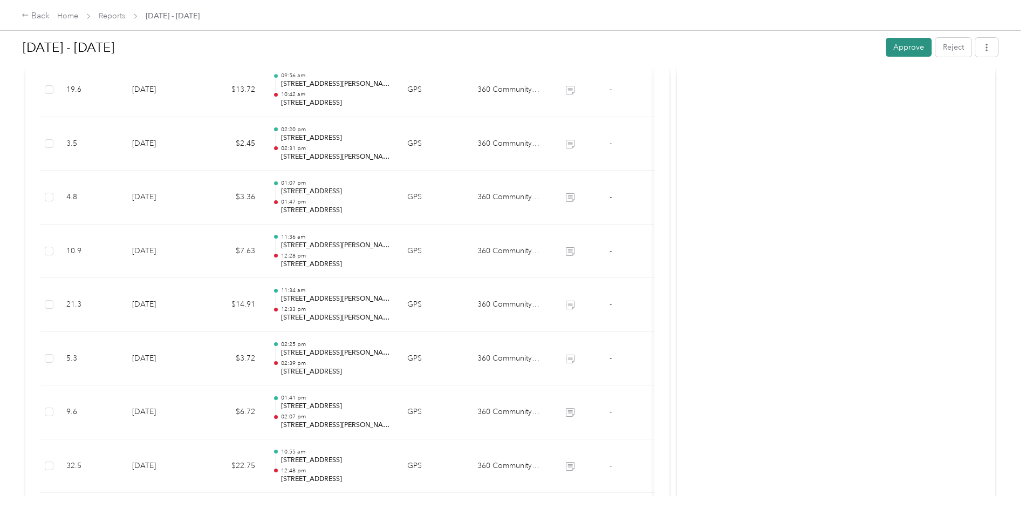
click at [907, 52] on button "Approve" at bounding box center [909, 47] width 46 height 19
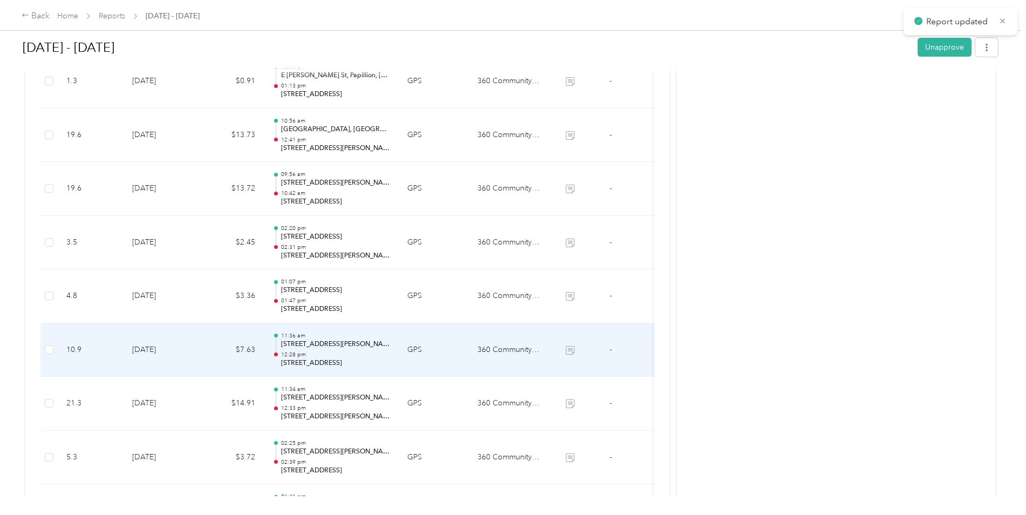
scroll to position [594, 0]
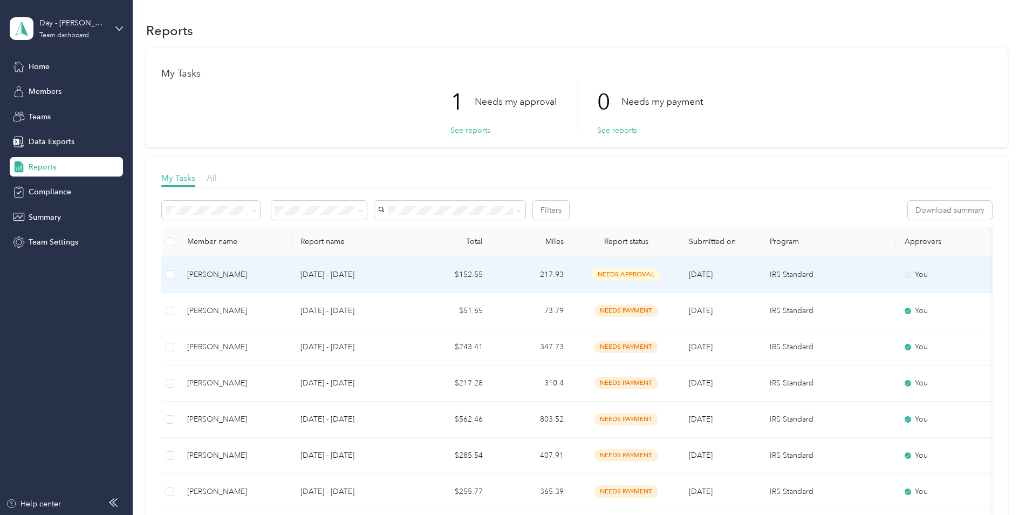
click at [351, 274] on p "[DATE] - [DATE]" at bounding box center [351, 275] width 101 height 12
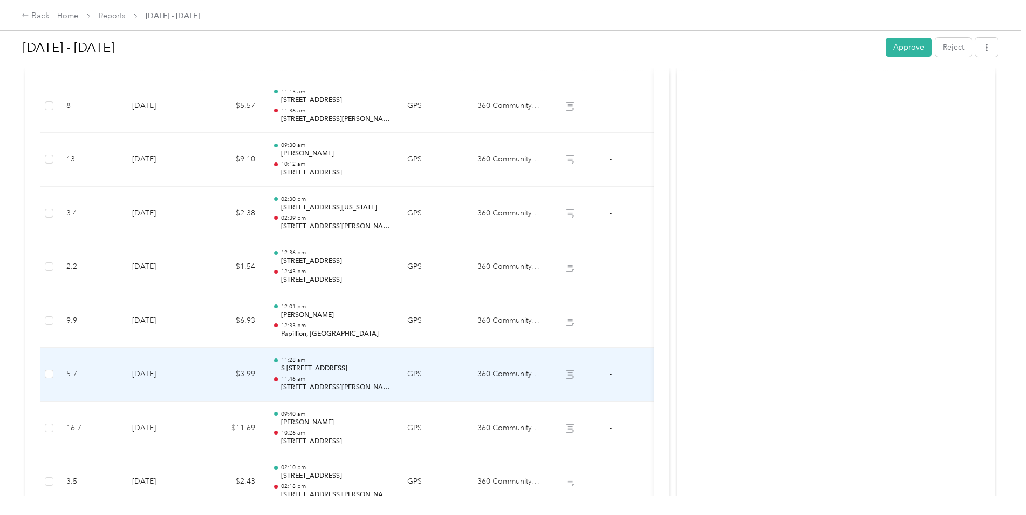
scroll to position [514, 0]
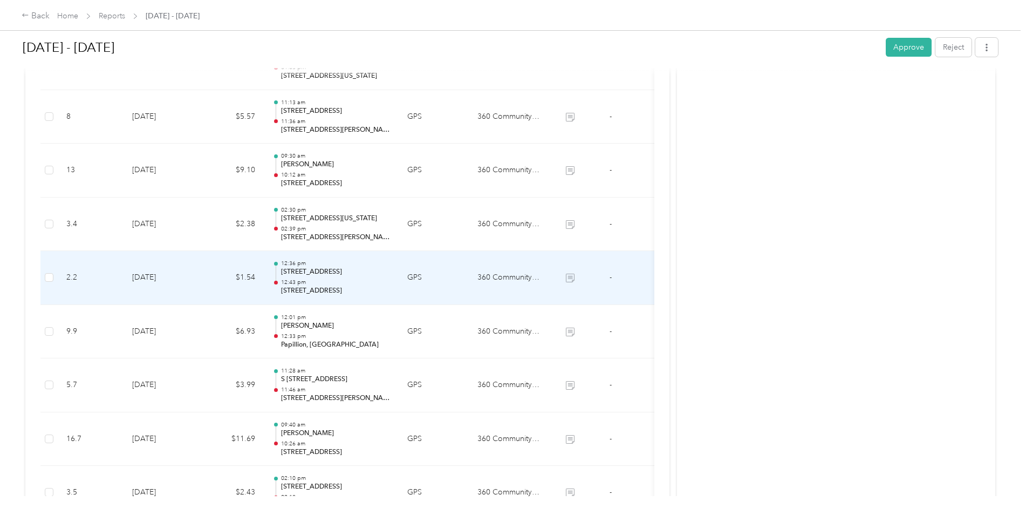
click at [308, 273] on p "[STREET_ADDRESS]" at bounding box center [335, 272] width 109 height 10
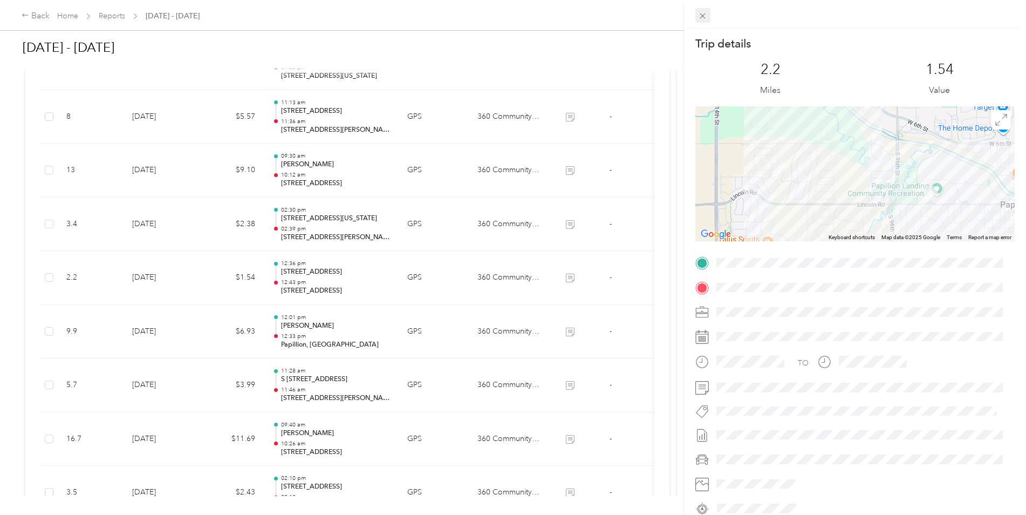
click at [702, 14] on icon at bounding box center [702, 15] width 9 height 9
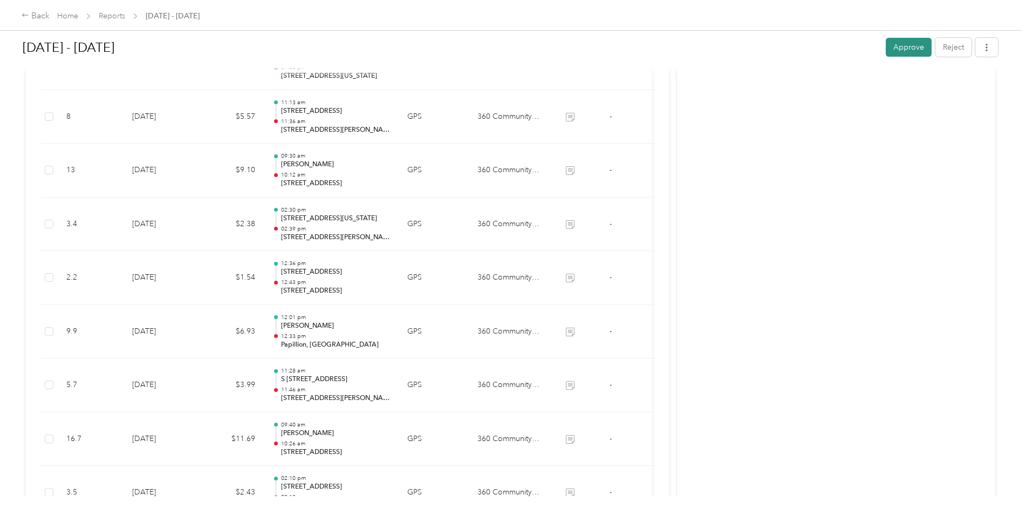
click at [901, 42] on button "Approve" at bounding box center [909, 47] width 46 height 19
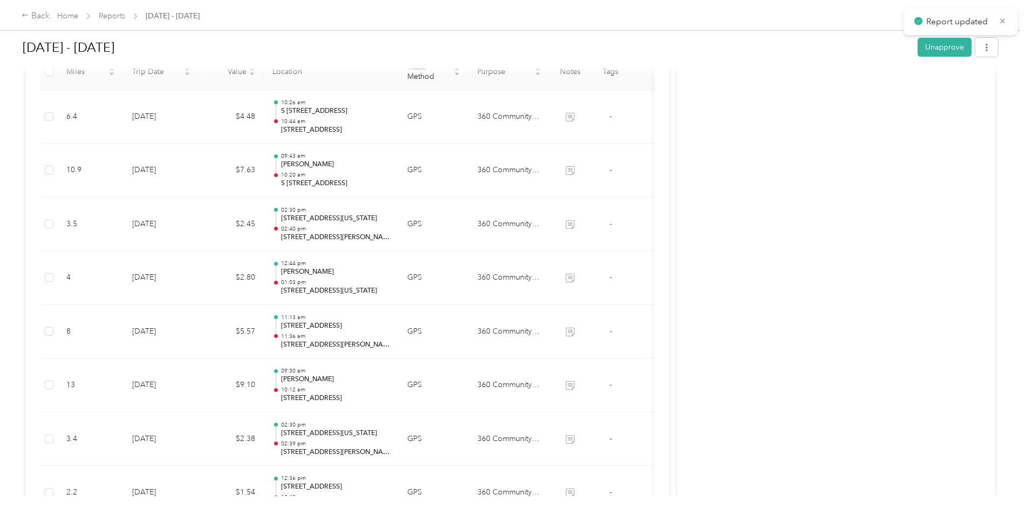
scroll to position [190, 0]
